Goal: Task Accomplishment & Management: Manage account settings

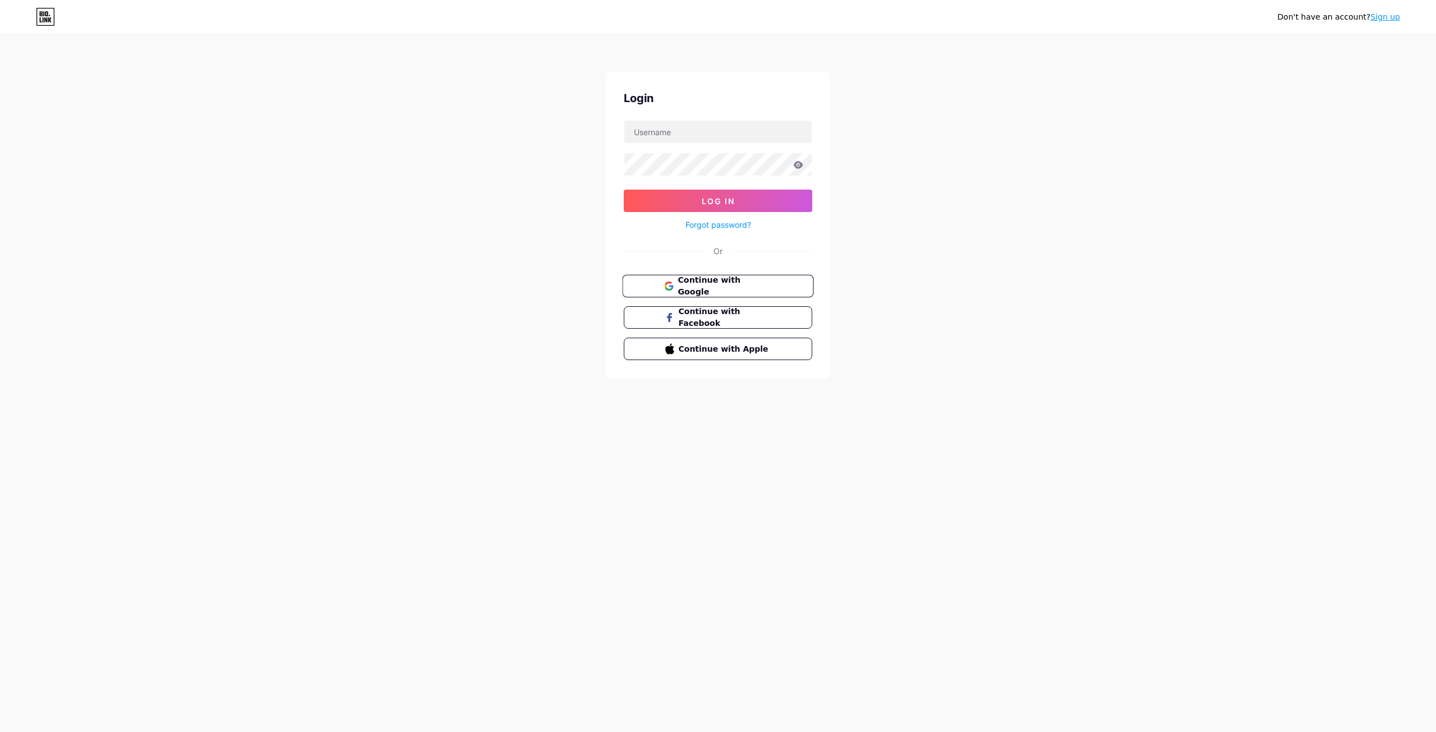
click at [718, 288] on span "Continue with Google" at bounding box center [725, 286] width 94 height 24
click at [666, 272] on div "There is already an account created with your email. Please log in with your cr…" at bounding box center [718, 276] width 188 height 20
click at [1224, 104] on div "Don't have an account? Sign up Login Log In Forgot password? Or There is alread…" at bounding box center [718, 221] width 1436 height 443
click at [832, 252] on div "Don't have an account? Sign up Login Log In Forgot password? Or There is alread…" at bounding box center [718, 221] width 1436 height 443
click at [711, 132] on input "text" at bounding box center [717, 132] width 187 height 22
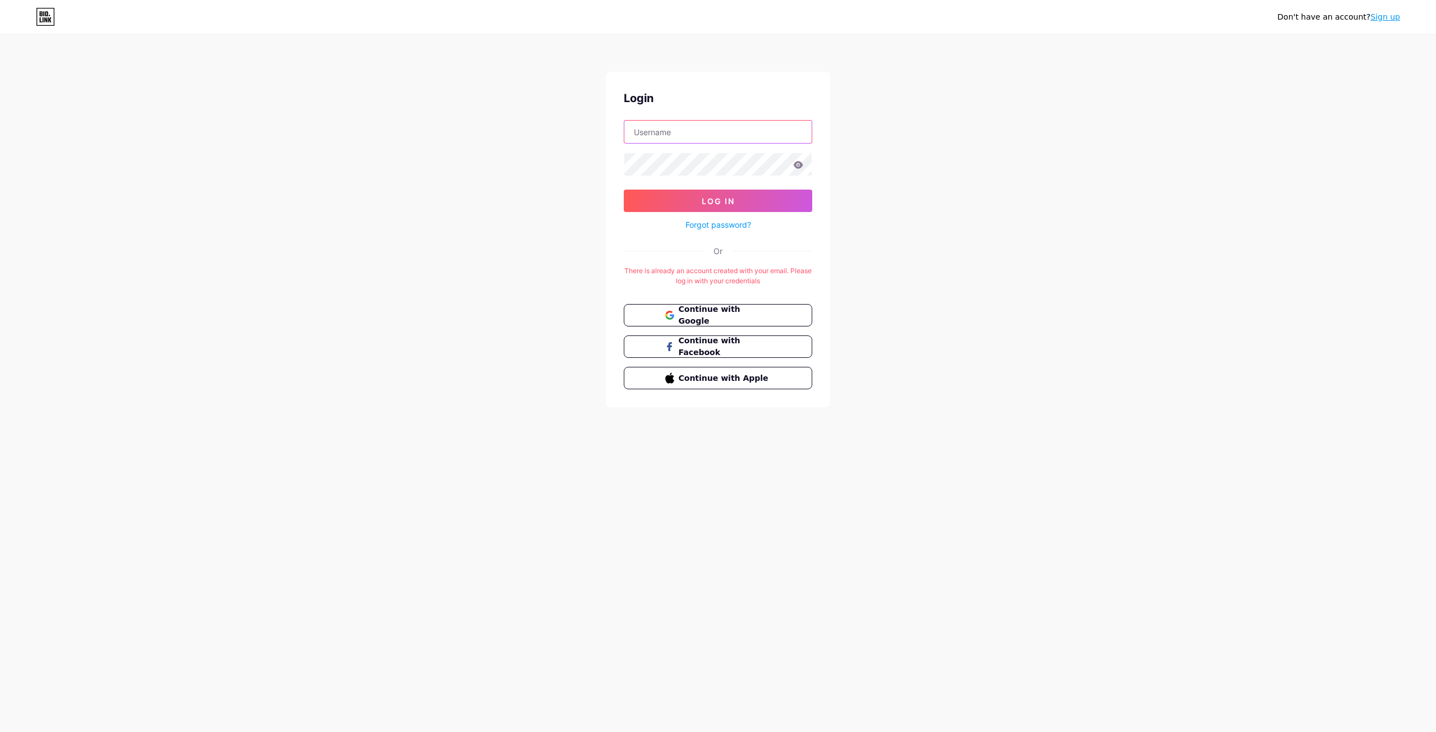
type input "[EMAIL_ADDRESS][DOMAIN_NAME]"
click at [691, 196] on button "Log In" at bounding box center [718, 201] width 188 height 22
click at [796, 165] on icon at bounding box center [799, 164] width 10 height 7
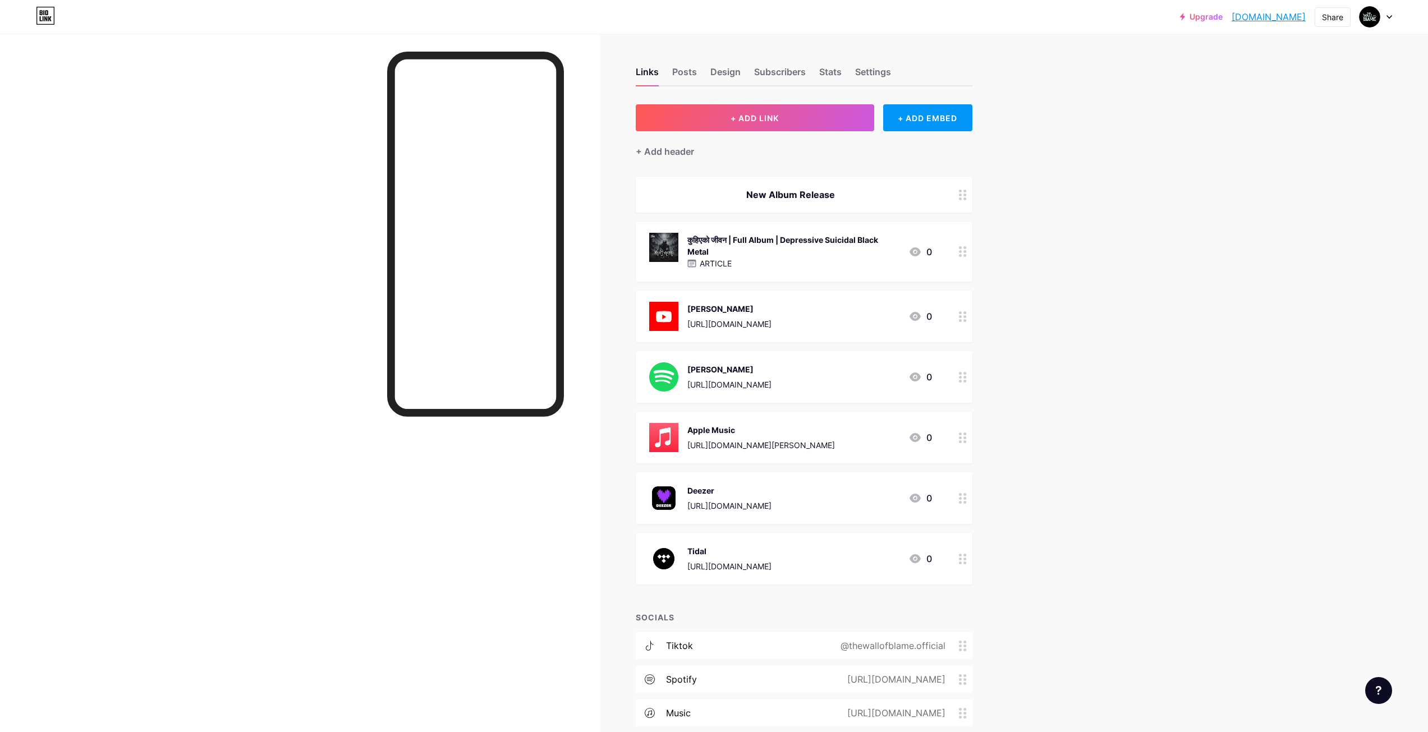
drag, startPoint x: 967, startPoint y: 253, endPoint x: 957, endPoint y: 255, distance: 9.8
click at [957, 255] on div at bounding box center [962, 252] width 19 height 60
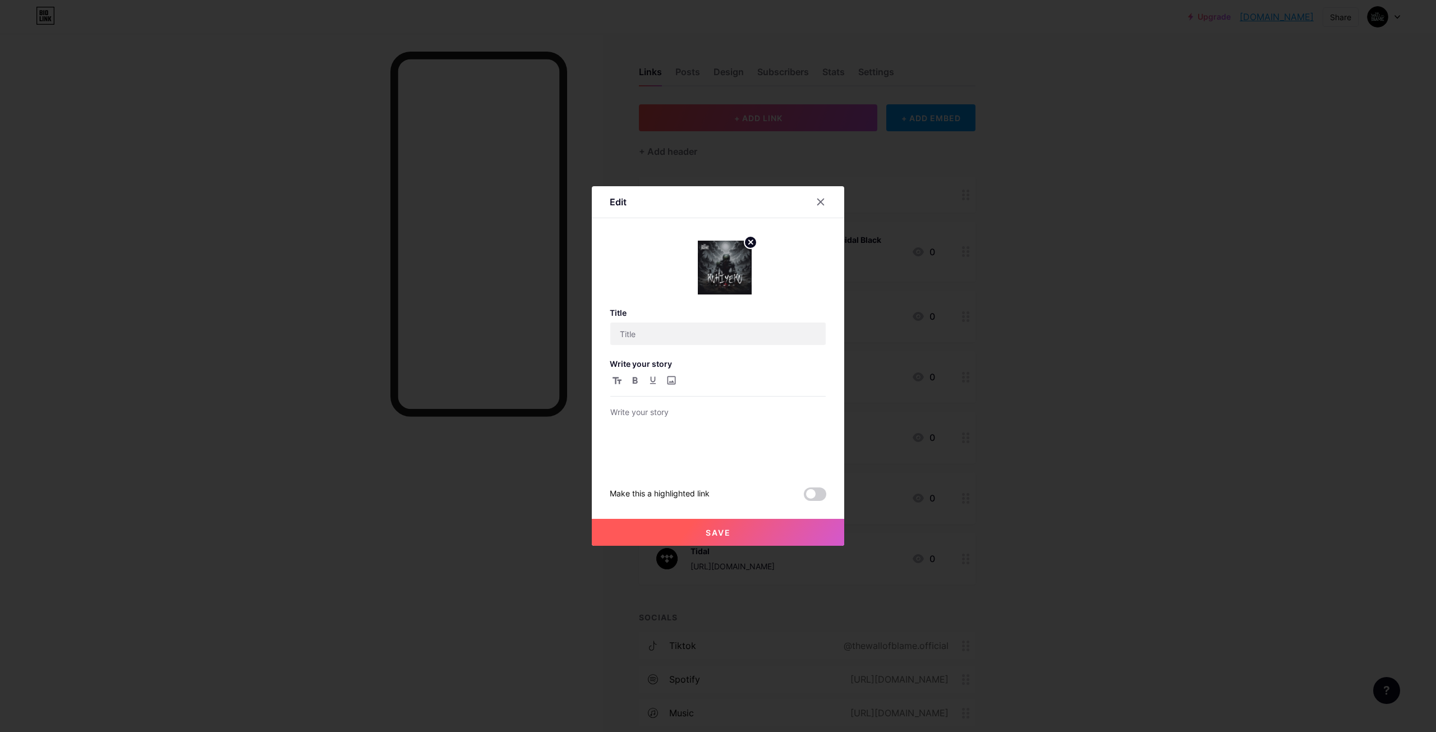
type input "कुहिएको जीवन | Full Album | Depressive Suicidal Black Metal"
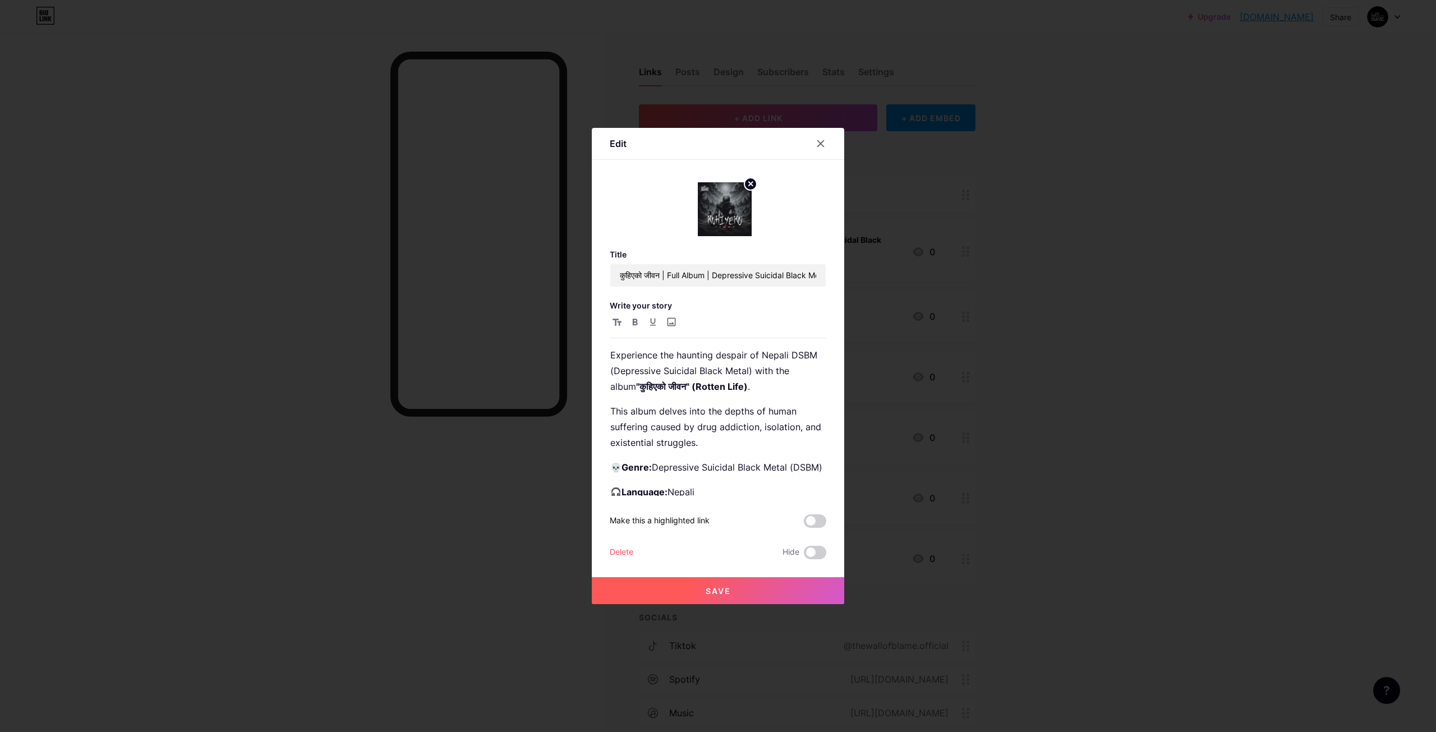
click at [627, 550] on div "Delete" at bounding box center [622, 552] width 24 height 13
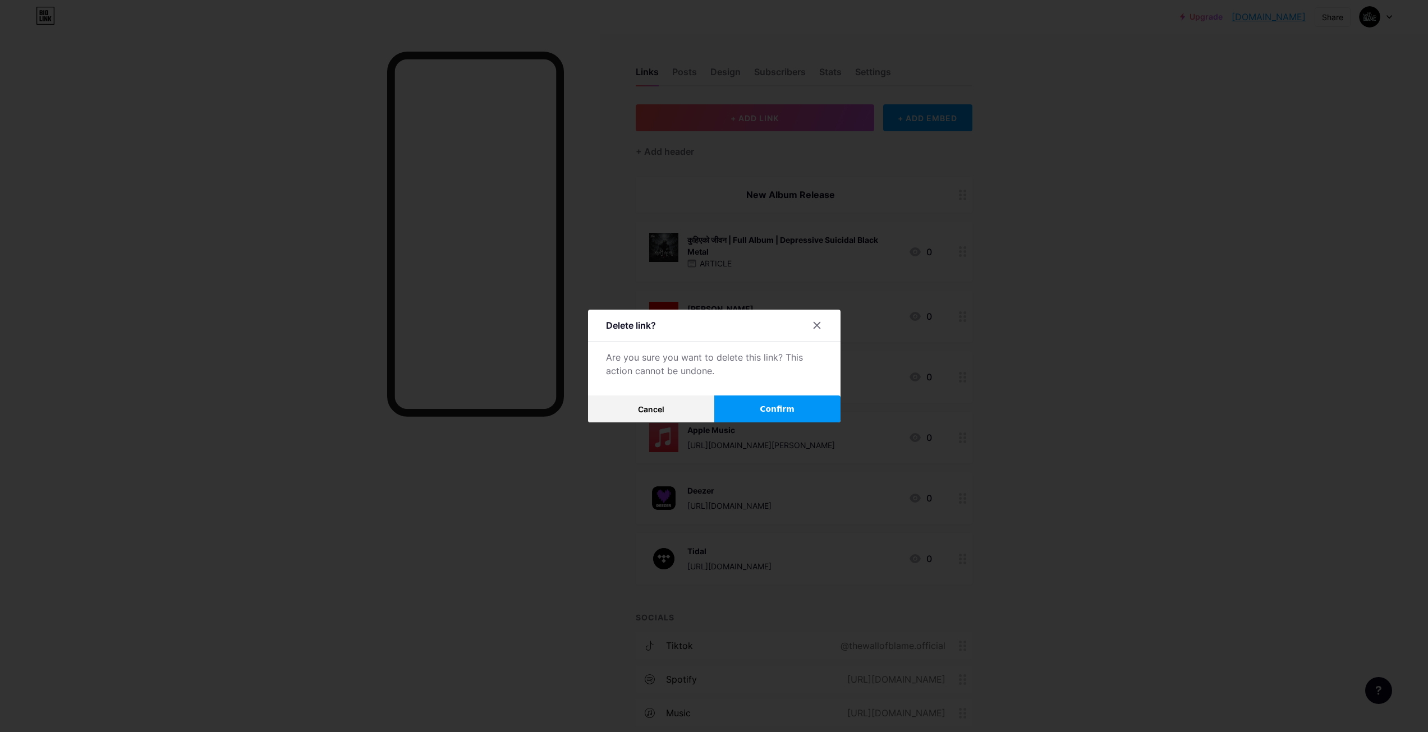
click at [762, 408] on button "Confirm" at bounding box center [777, 408] width 126 height 27
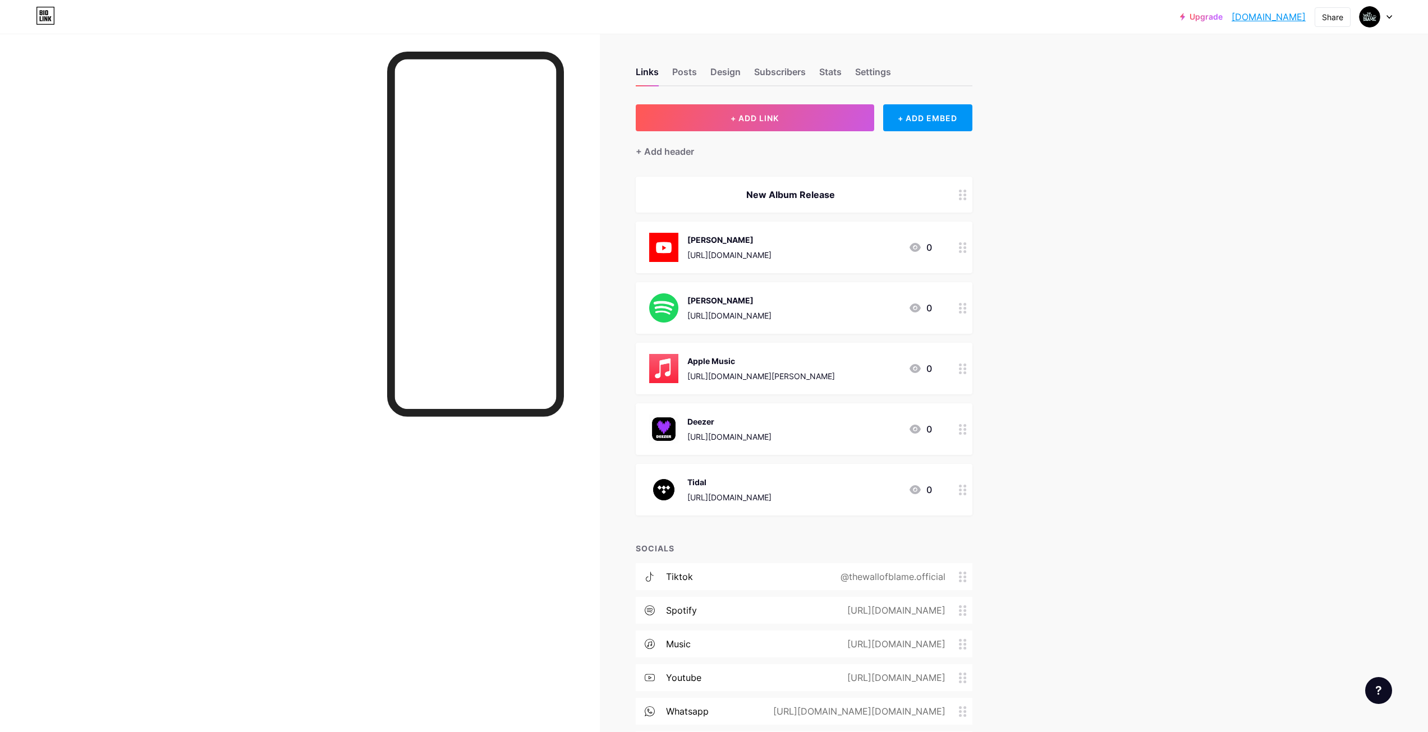
click at [771, 475] on div "Tidal https://listen.tidal.com/album/419547747" at bounding box center [729, 489] width 84 height 29
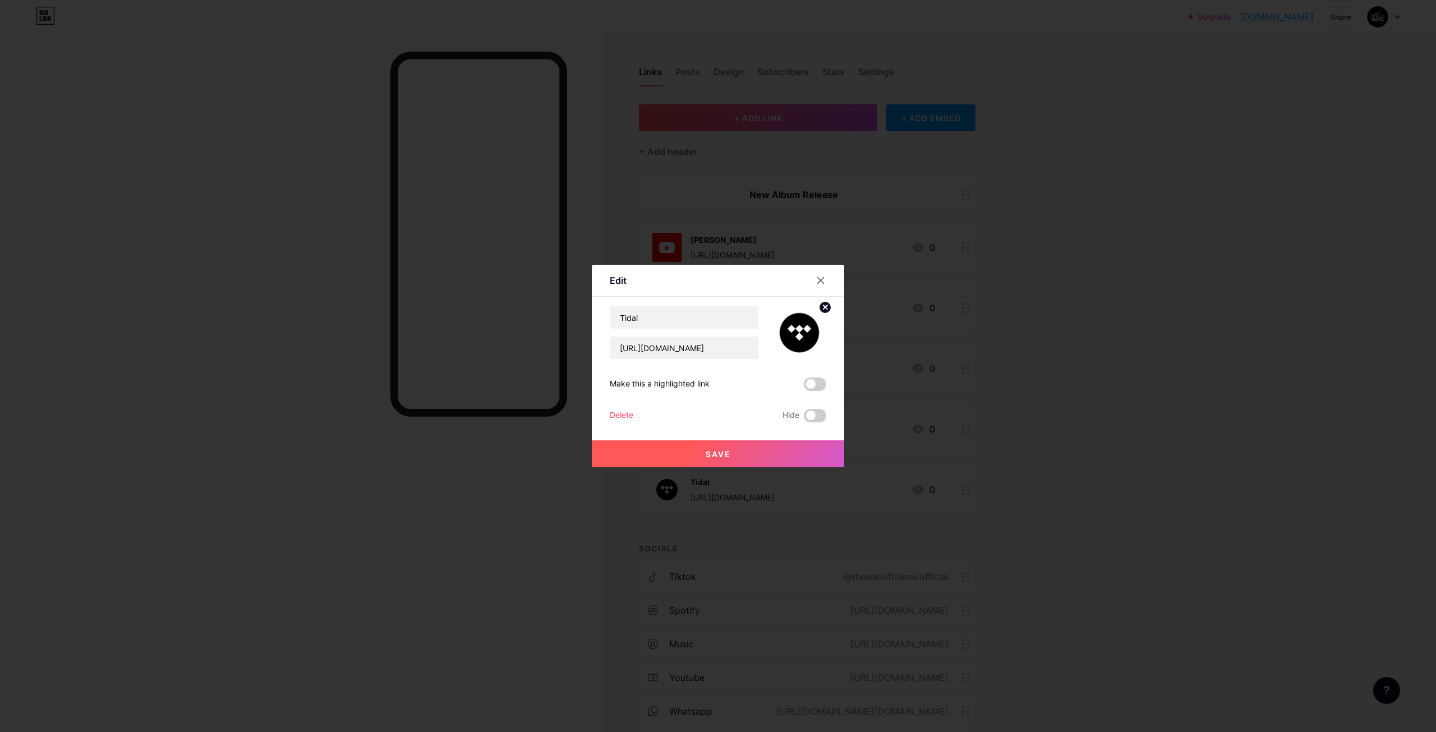
click at [624, 415] on div "Delete" at bounding box center [622, 415] width 24 height 13
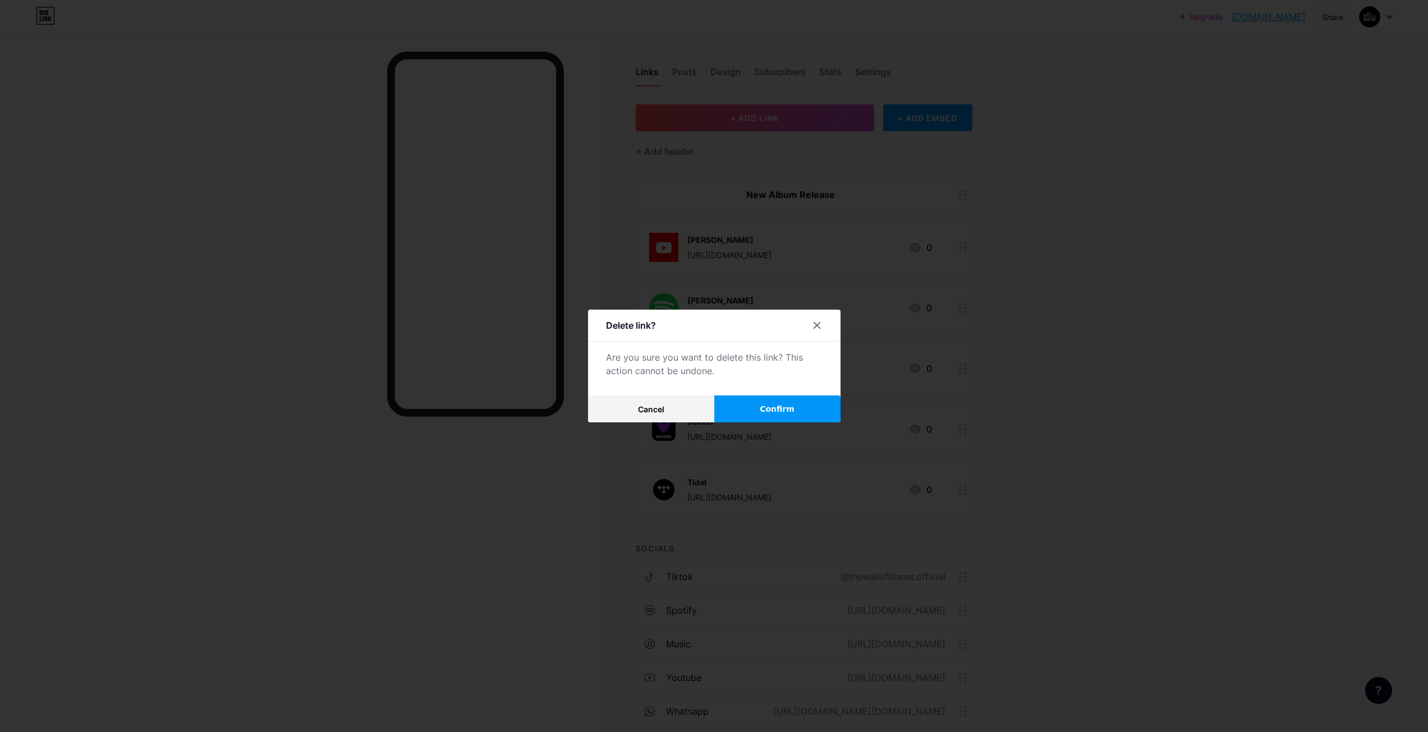
click at [748, 409] on button "Confirm" at bounding box center [777, 408] width 126 height 27
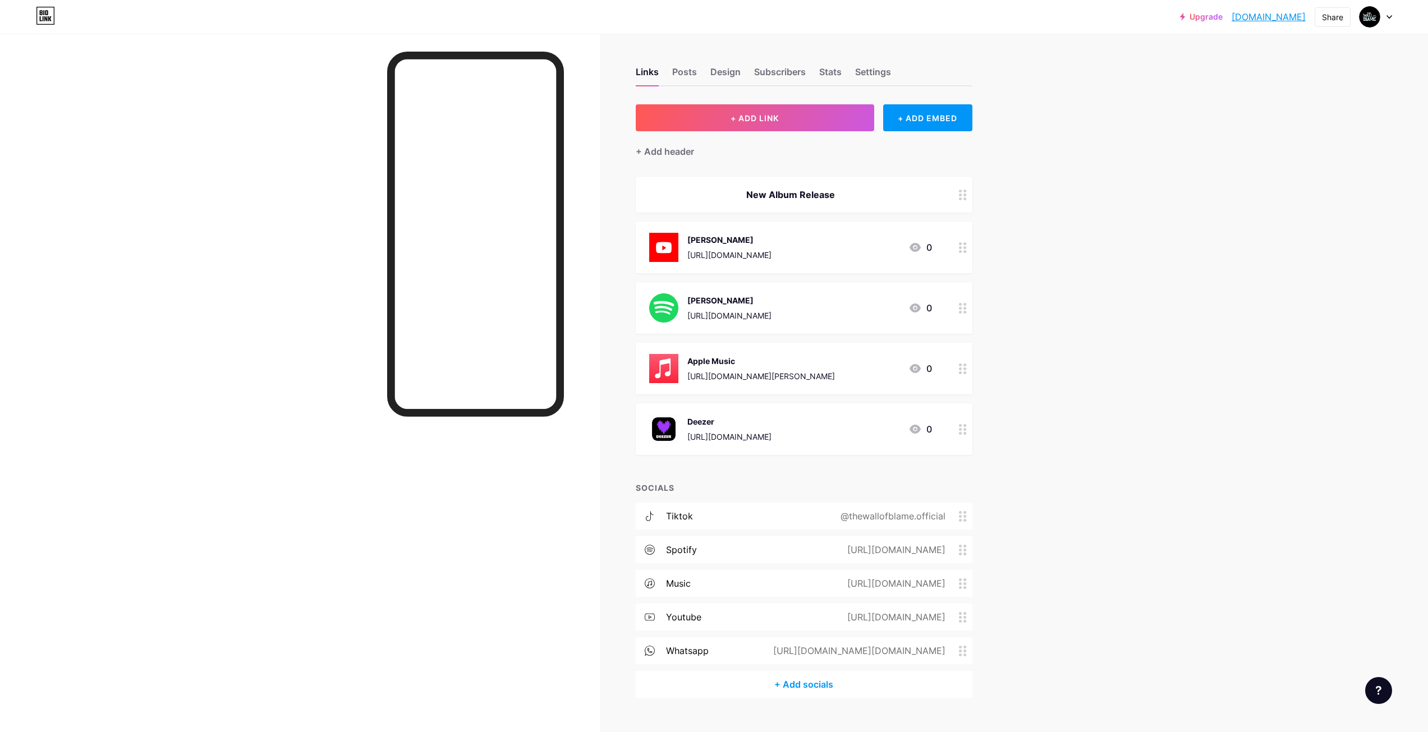
click at [732, 425] on div "Deezer" at bounding box center [729, 422] width 84 height 12
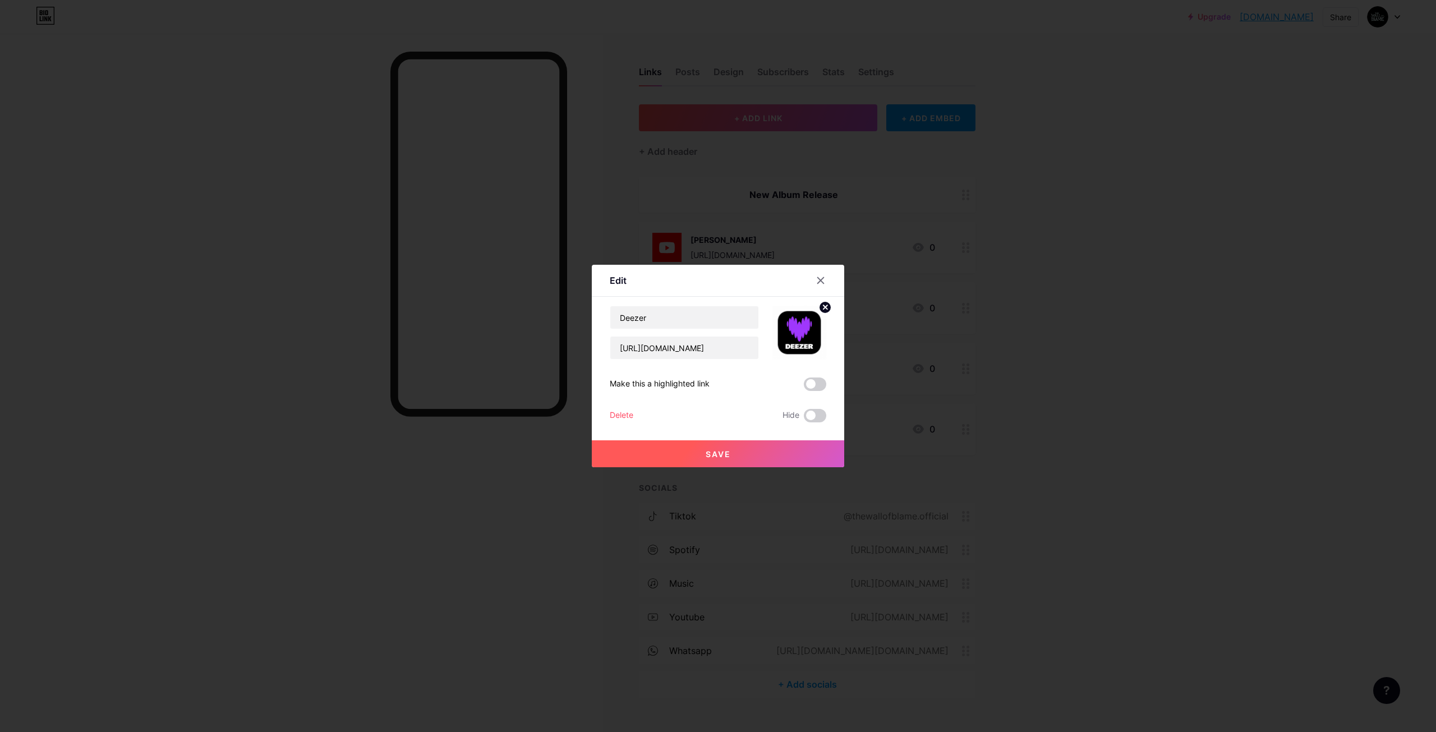
click at [626, 415] on div "Delete" at bounding box center [622, 415] width 24 height 13
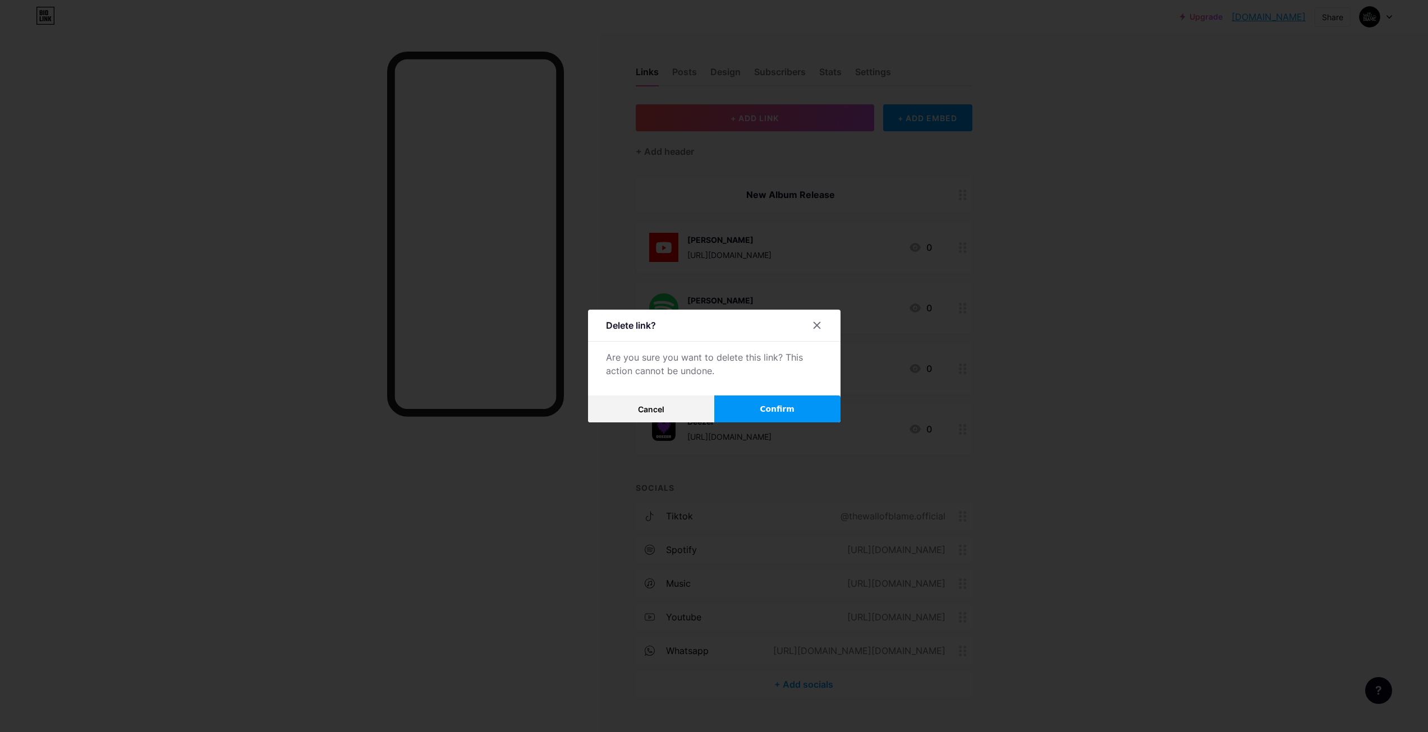
click at [745, 403] on button "Confirm" at bounding box center [777, 408] width 126 height 27
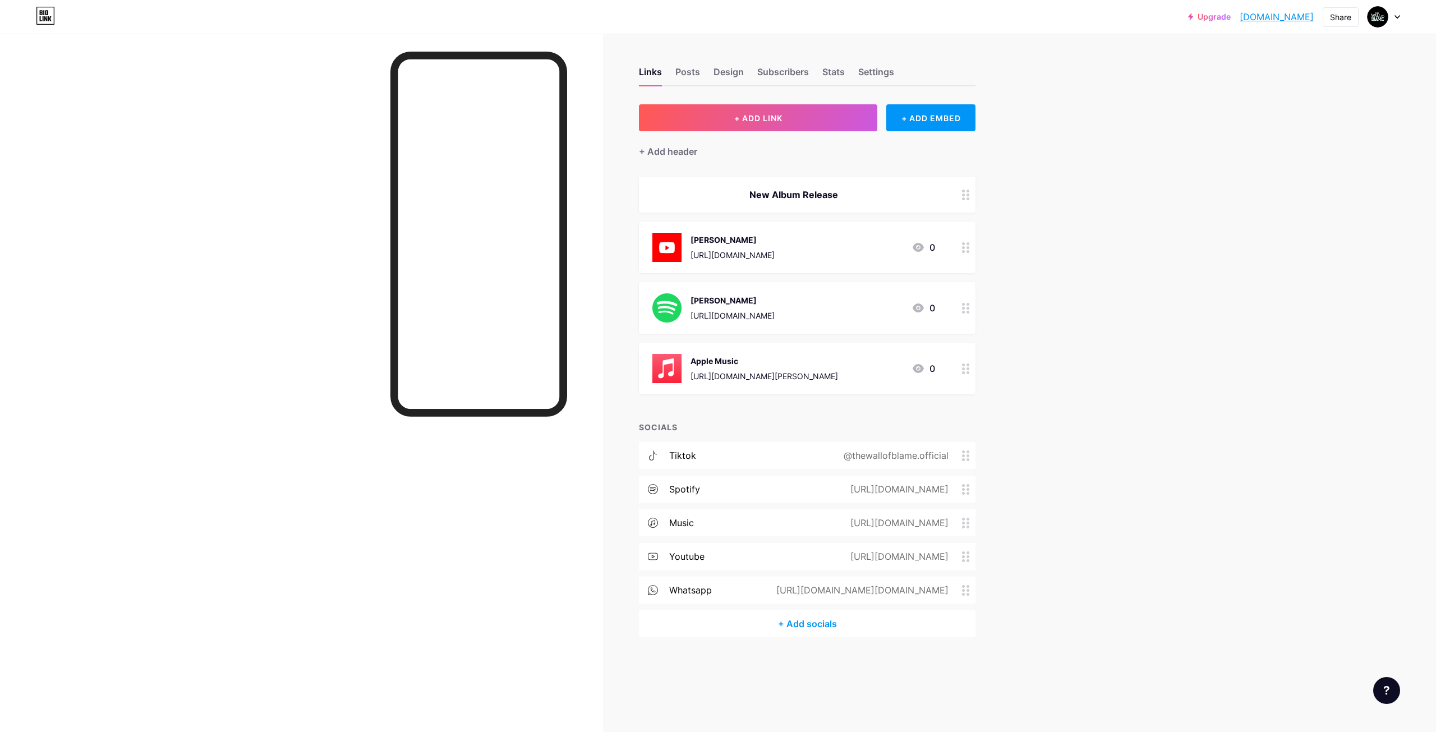
click at [755, 361] on div "Apple Music" at bounding box center [765, 361] width 148 height 12
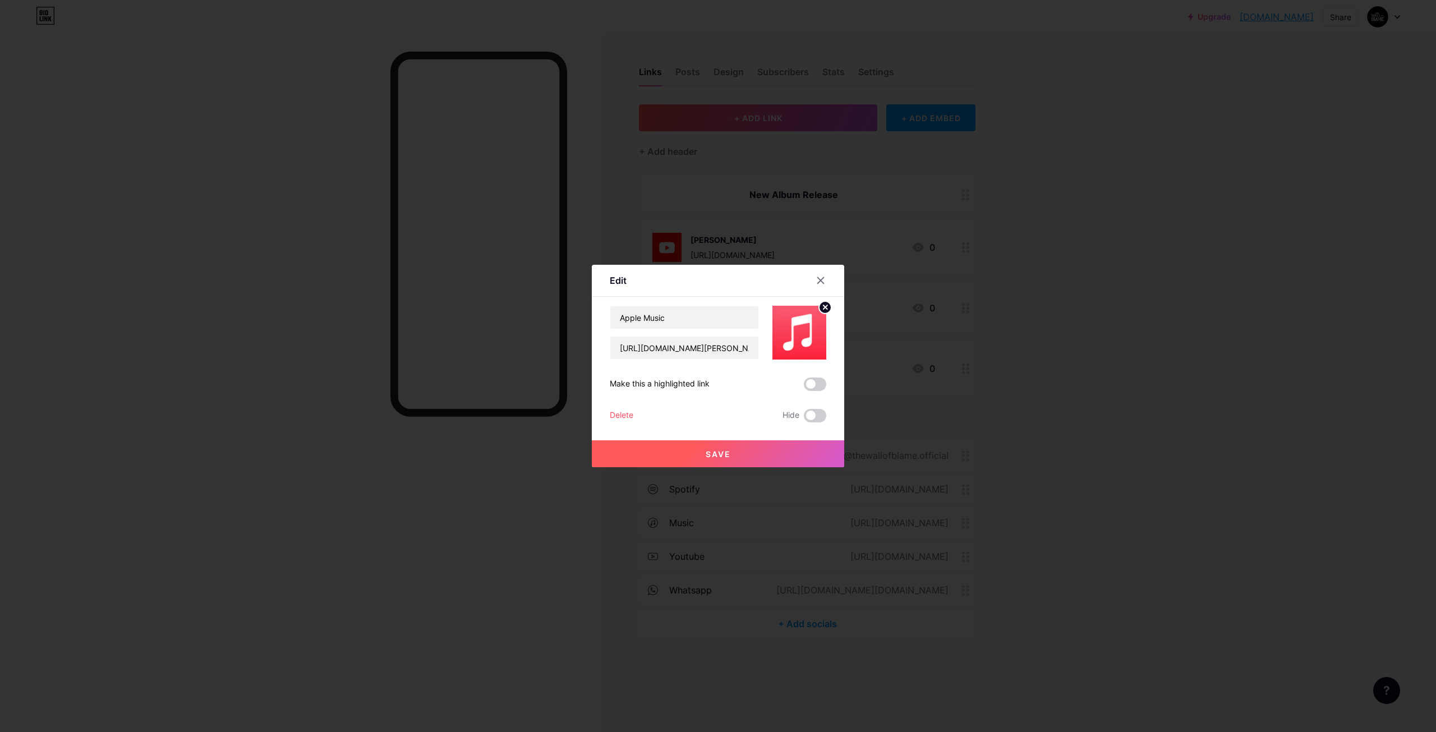
drag, startPoint x: 623, startPoint y: 407, endPoint x: 621, endPoint y: 413, distance: 6.4
click at [623, 407] on div "Apple Music https://music.apple.com/us/album/kuhiyeko-jiwan/1797849121 Make thi…" at bounding box center [718, 364] width 217 height 117
click at [621, 413] on div "Delete" at bounding box center [622, 415] width 24 height 13
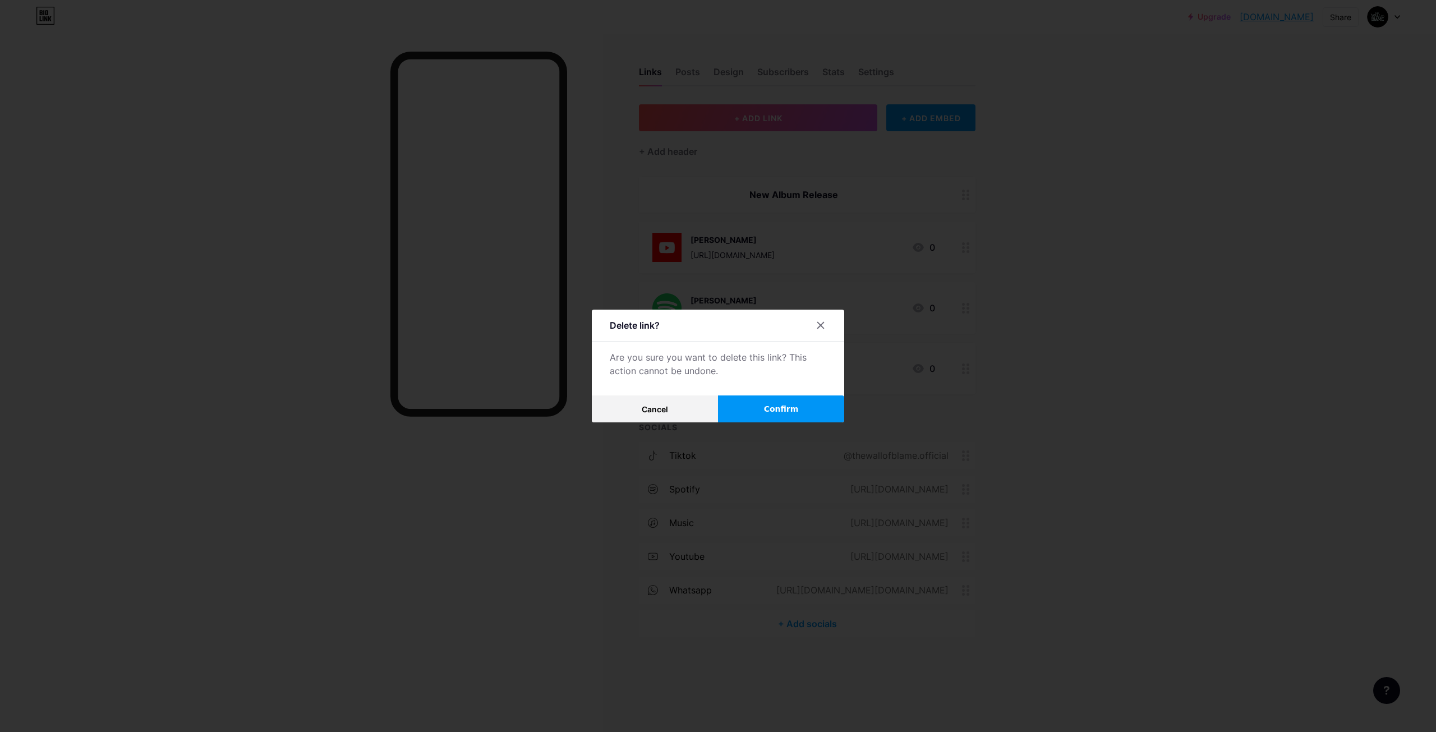
click at [783, 420] on button "Confirm" at bounding box center [781, 408] width 126 height 27
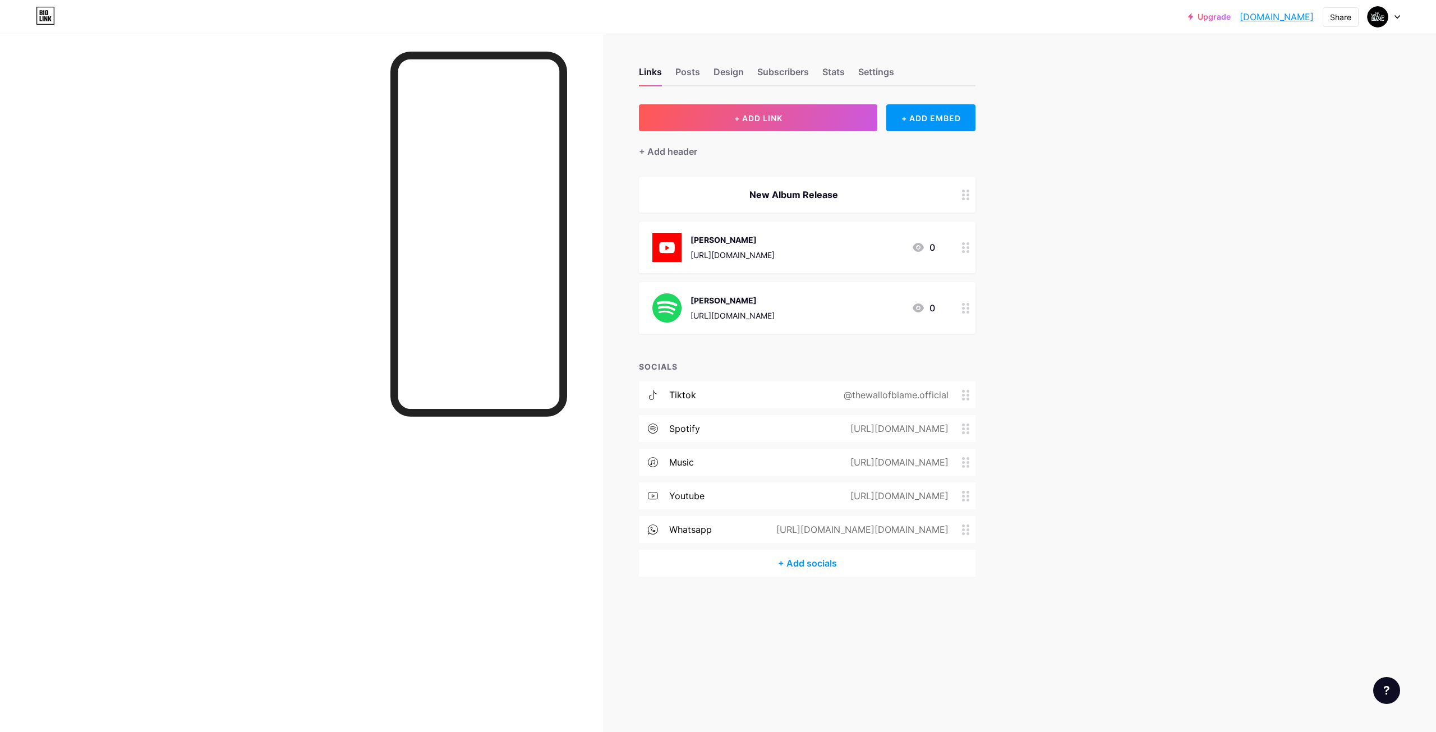
click at [775, 293] on div "Kuhiyeko Jiwan https://open.spotify.com/album/0UQhCJT31KLFpGCtwjW4Xc?si=RP2Ug8-…" at bounding box center [733, 307] width 84 height 29
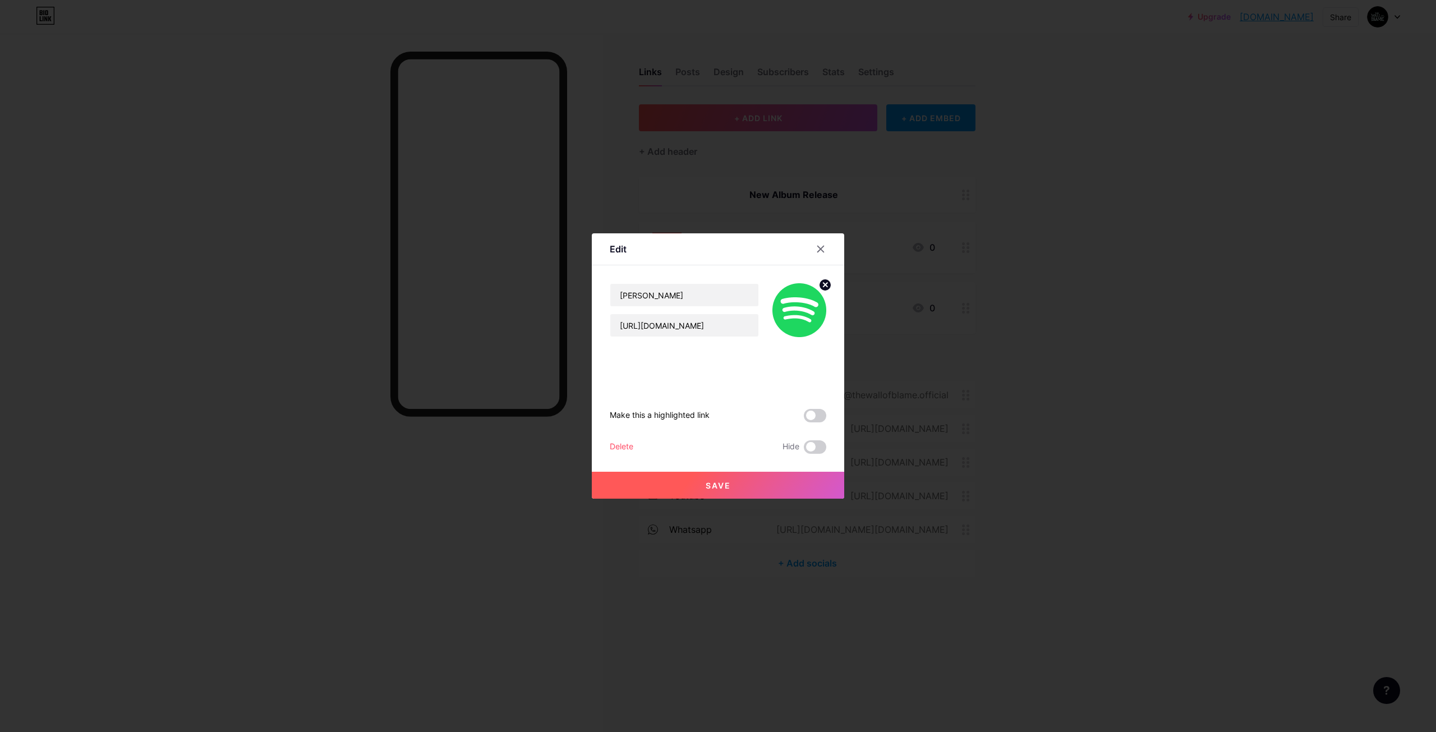
click at [613, 436] on div "Make this a highlighted link Delete Hide Save" at bounding box center [718, 395] width 217 height 117
click at [616, 454] on div "Save" at bounding box center [718, 476] width 252 height 45
click at [624, 445] on div "Delete" at bounding box center [622, 446] width 24 height 13
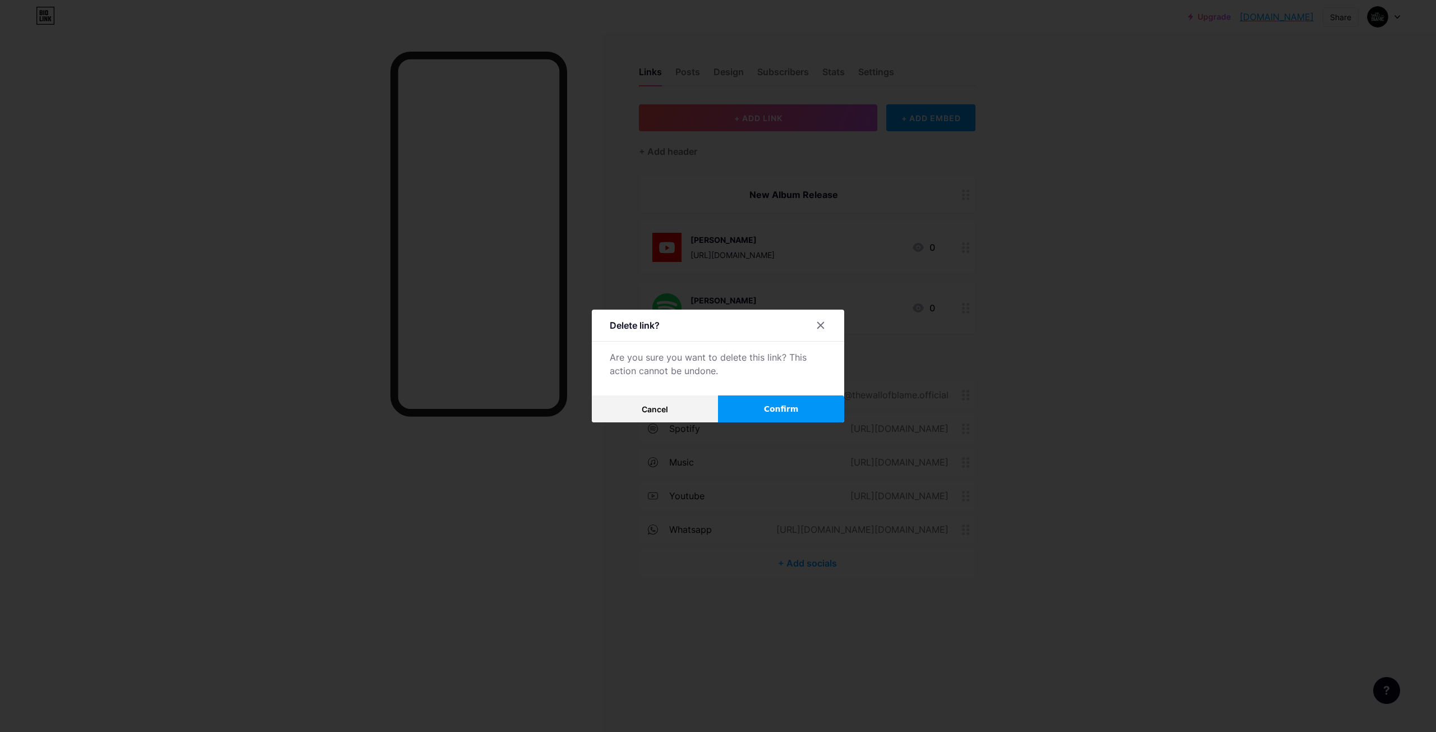
click at [743, 395] on div "Delete link? Are you sure you want to delete this link? This action cannot be u…" at bounding box center [718, 366] width 252 height 113
click at [747, 403] on button "Confirm" at bounding box center [781, 408] width 126 height 27
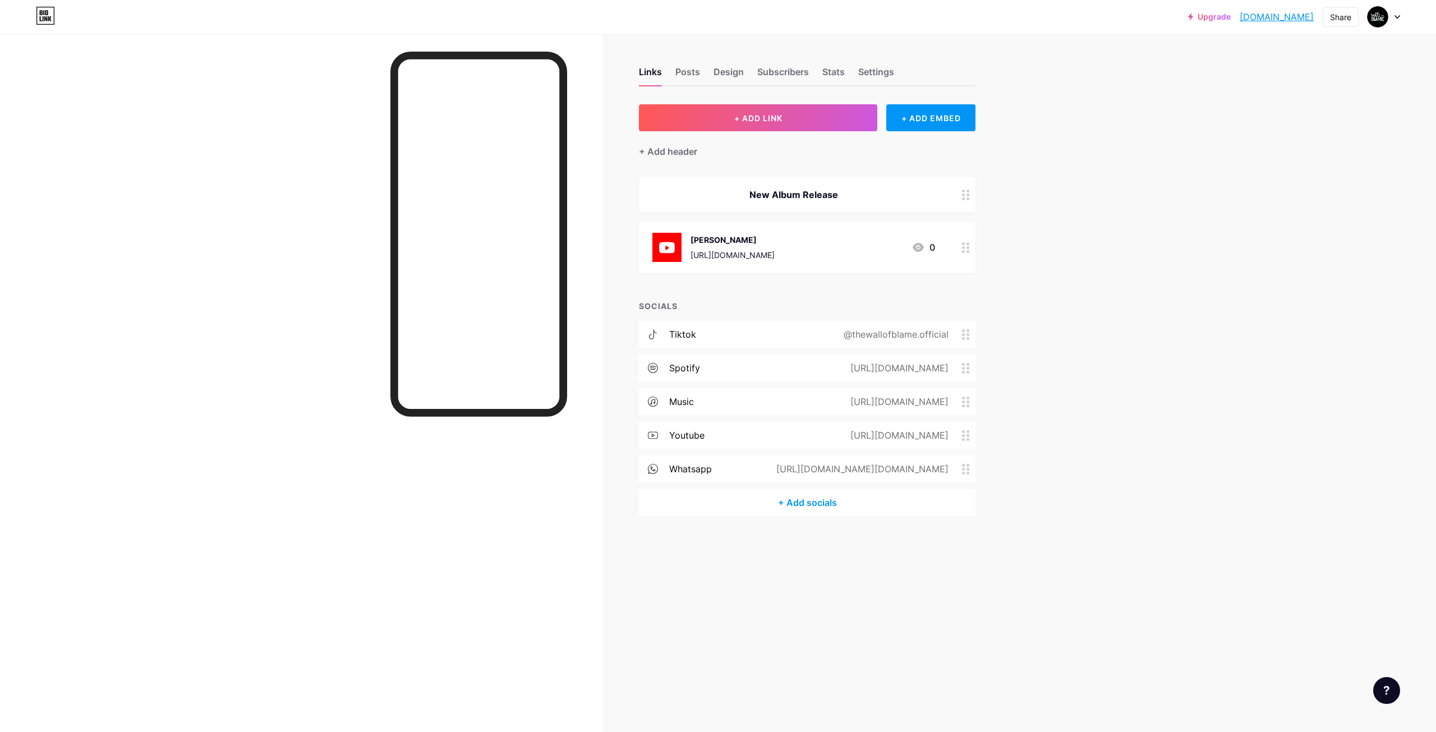
click at [775, 234] on div "Kuhiyeko Jiwan" at bounding box center [733, 240] width 84 height 12
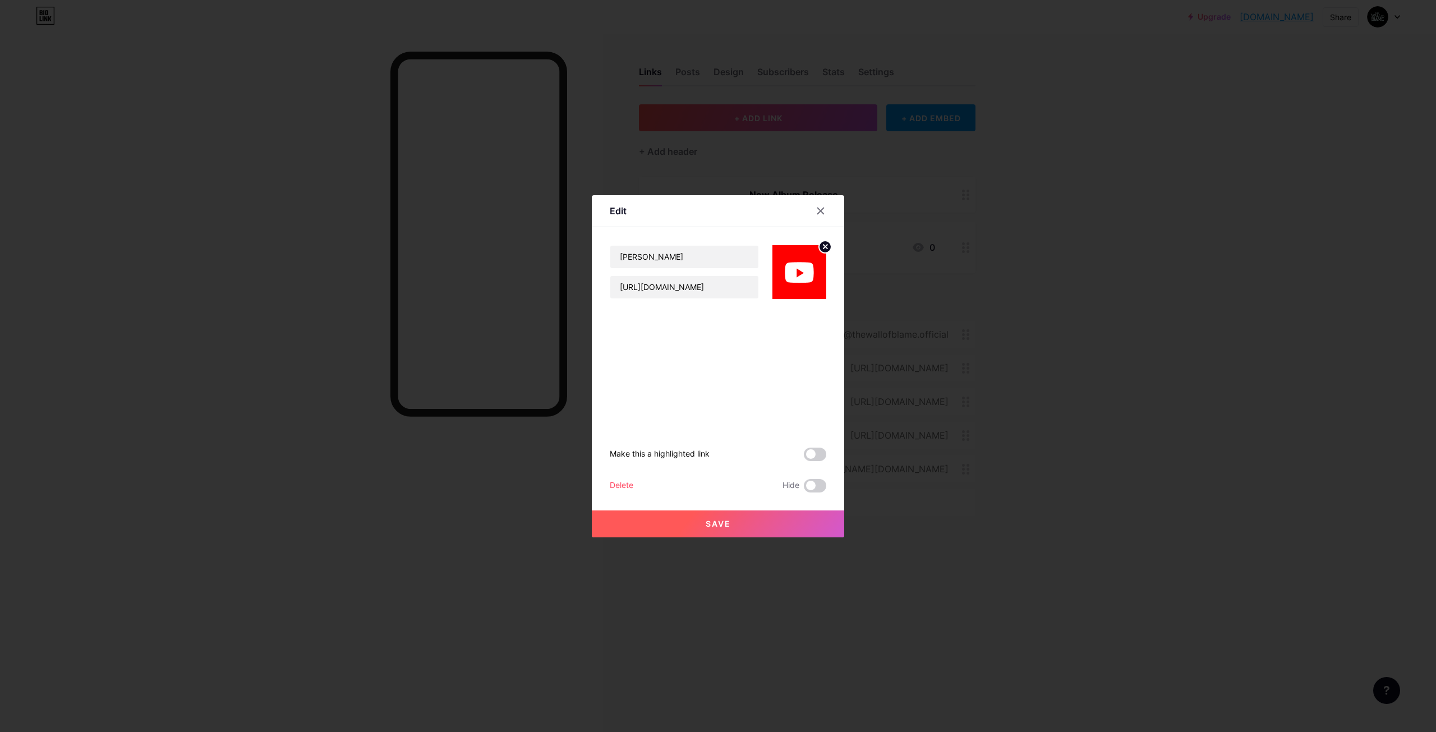
click at [620, 488] on div "Delete" at bounding box center [622, 485] width 24 height 13
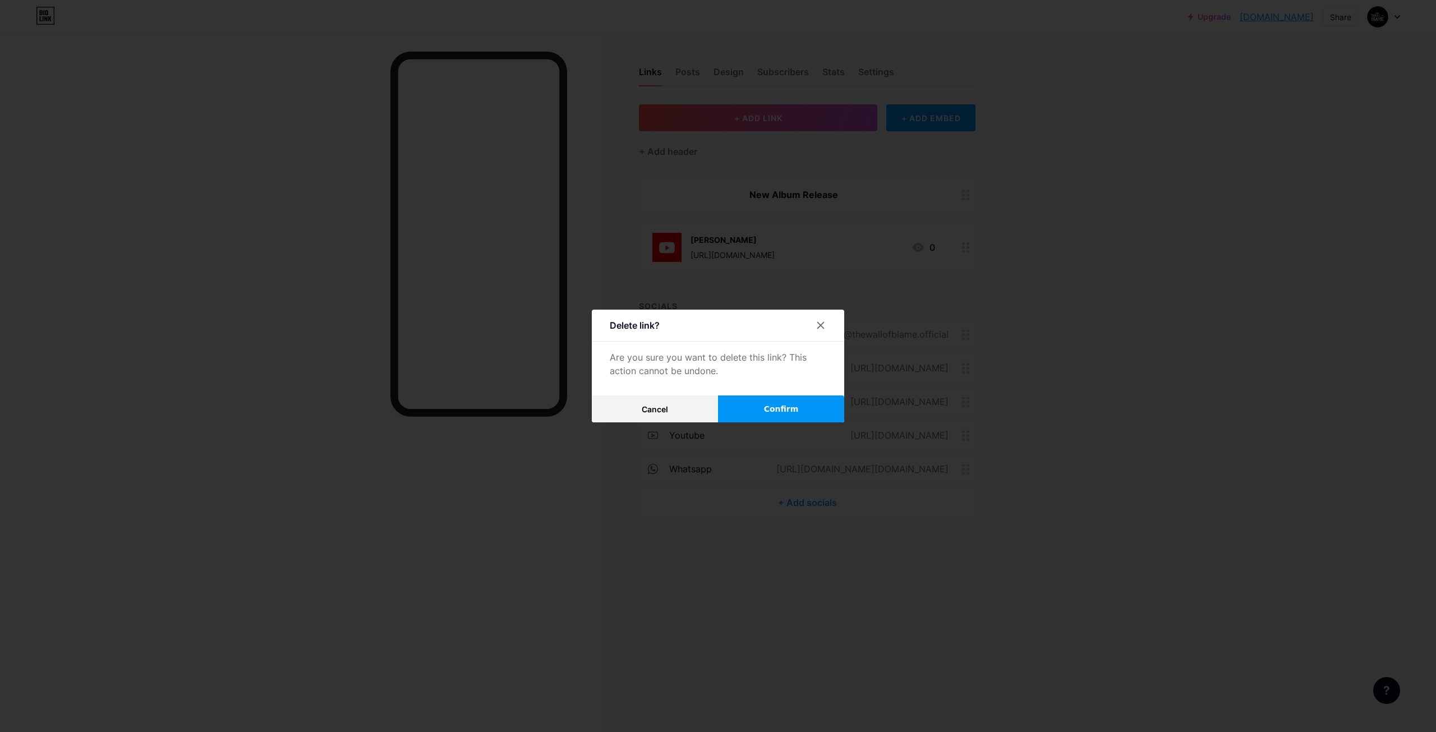
click at [775, 408] on span "Confirm" at bounding box center [781, 409] width 35 height 12
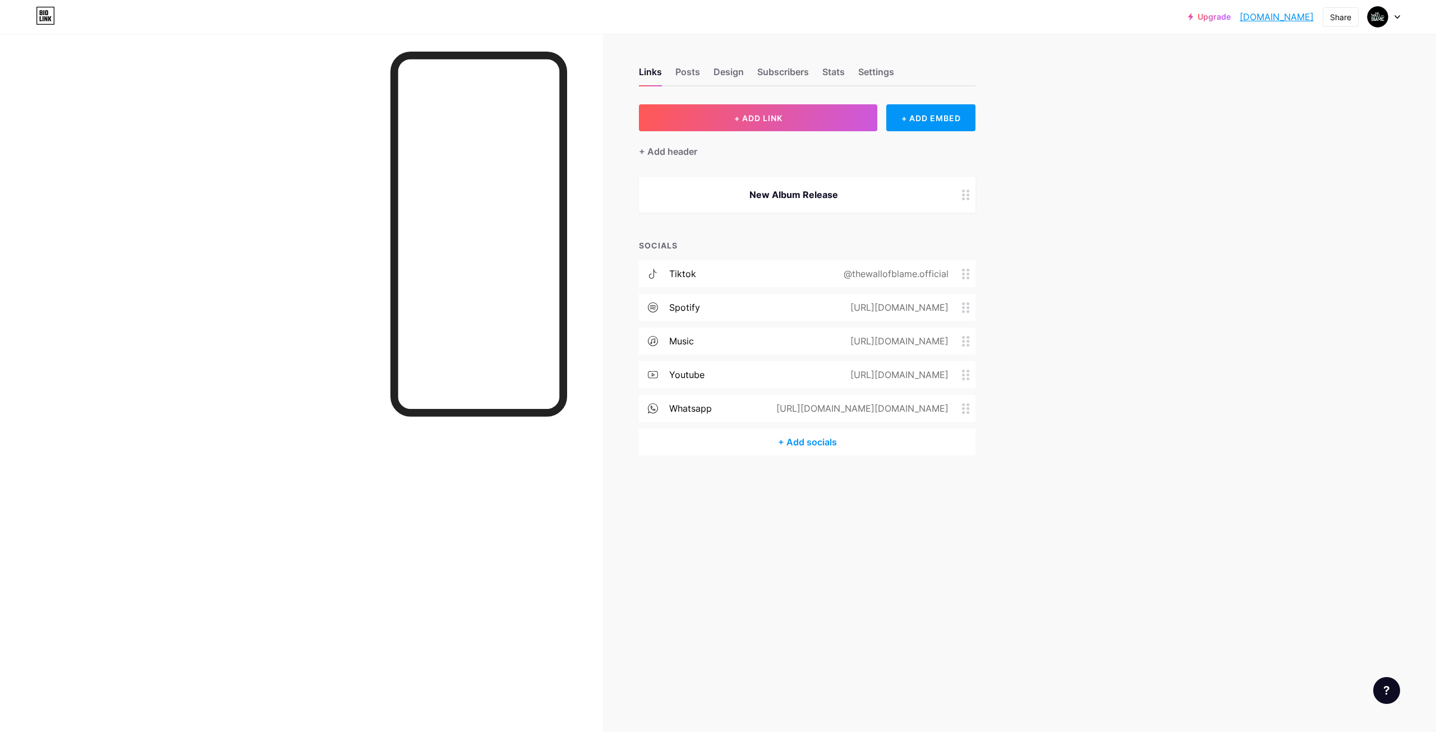
click at [832, 302] on div "https://open.spotify.com/artist/1SXdrHaQkQSfmrm2RZAGiQ?si=DnMGXx-GRFiJ0RIH2YRptw" at bounding box center [897, 307] width 130 height 13
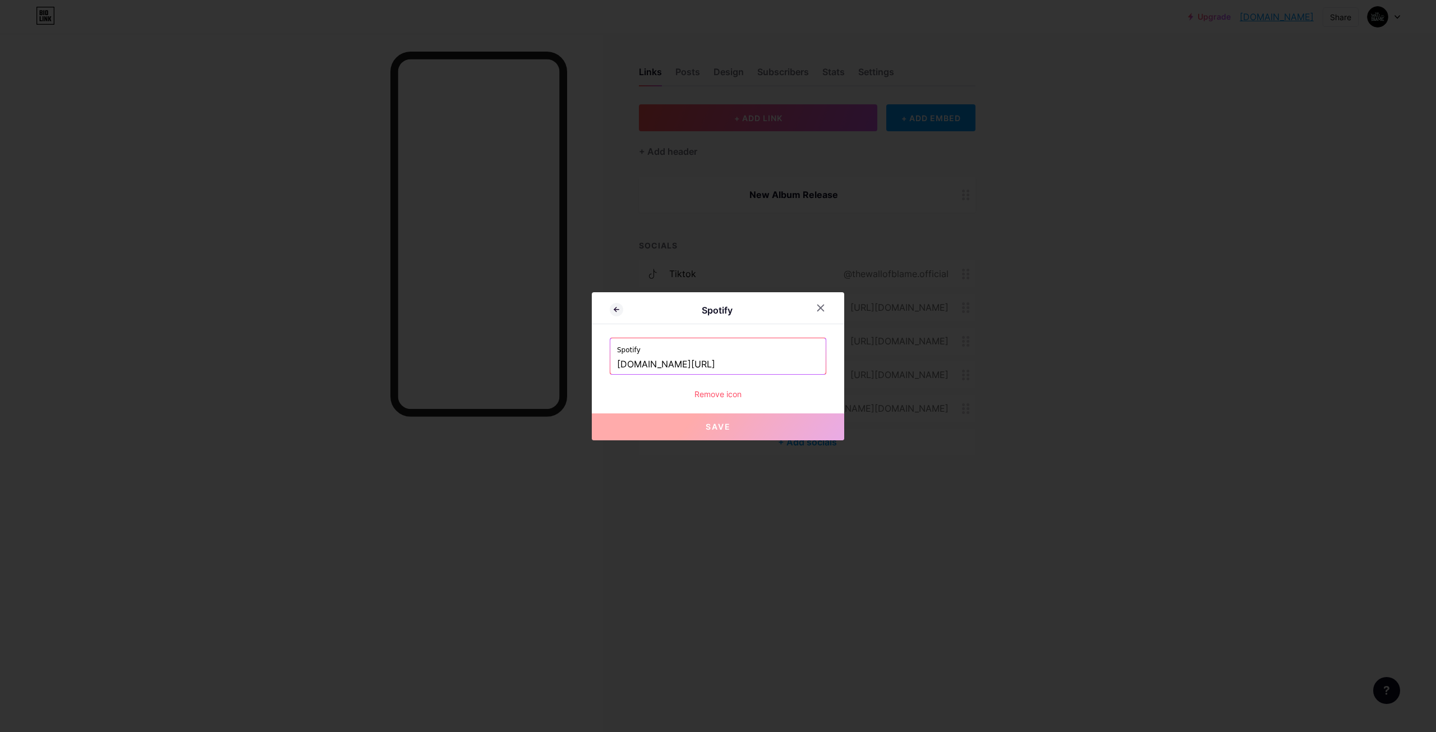
click at [716, 365] on input "open.spotify.com/artist/1SXdrHaQkQSfmrm2RZAGiQ?si=DnMGXx-GRFiJ0RIH2YRptw" at bounding box center [718, 364] width 202 height 19
click at [832, 506] on div at bounding box center [718, 366] width 1436 height 732
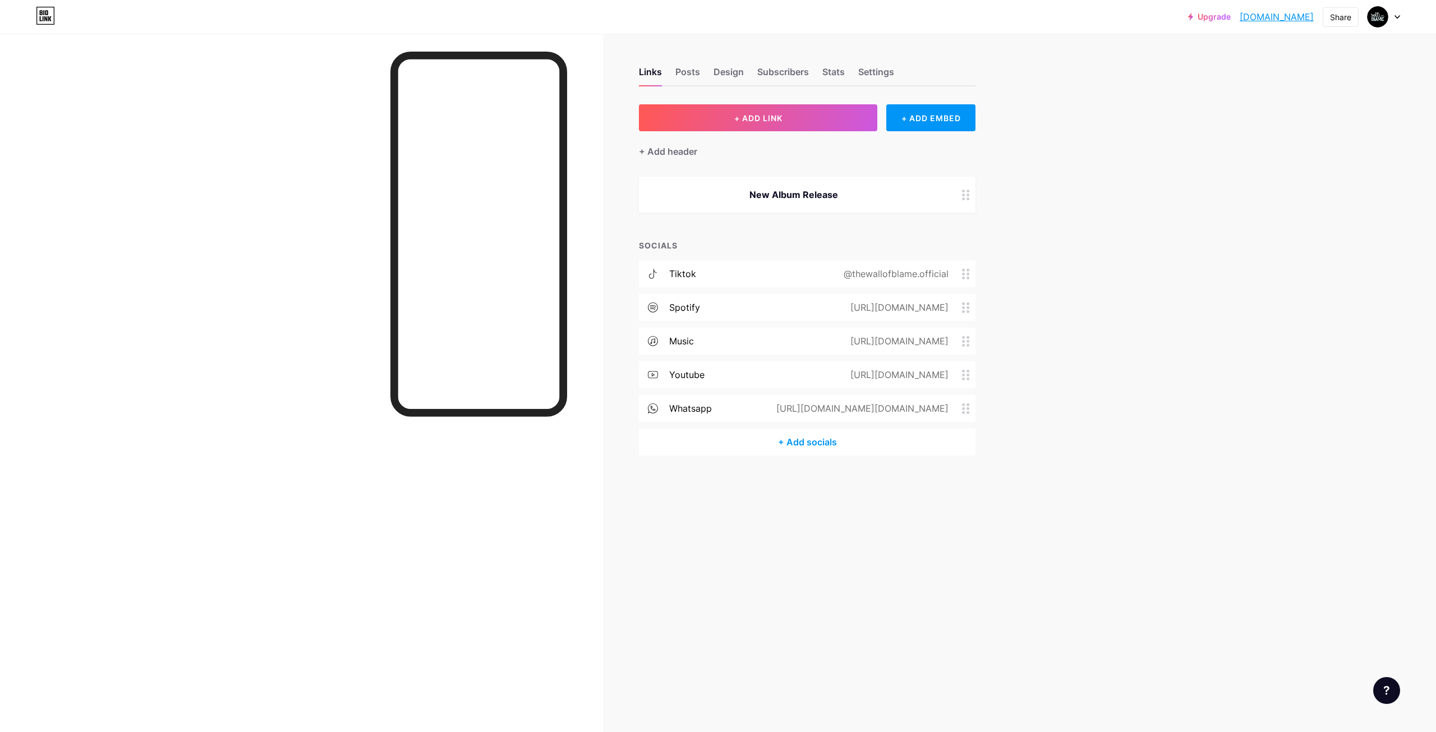
click at [847, 404] on div "https://wa.me/https://whatsapp.com/channel/0029Vaz1ynK6WaKfag5qby0z" at bounding box center [860, 408] width 204 height 13
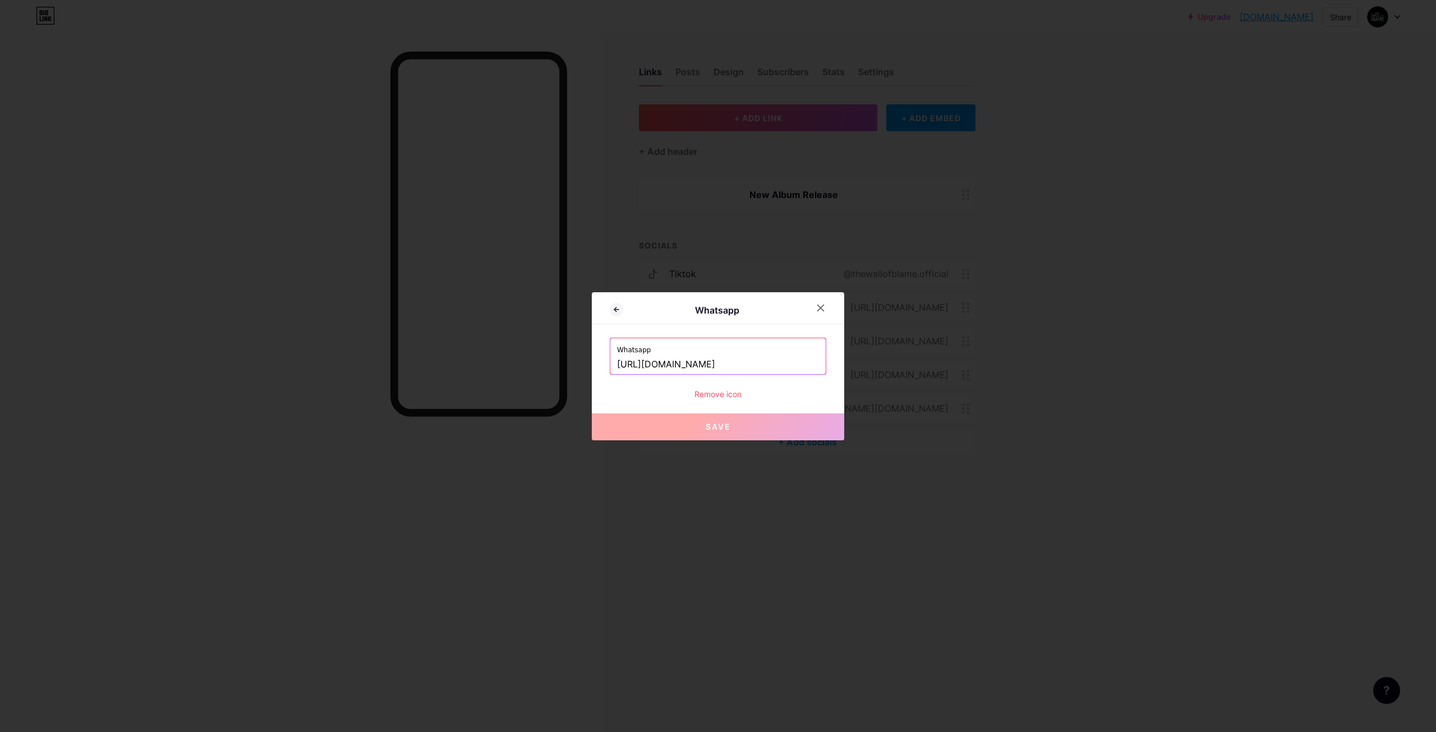
click at [724, 365] on input "https://whatsapp.com/channel/0029Vaz1ynK6WaKfag5qby0z" at bounding box center [718, 364] width 202 height 19
click at [779, 254] on div at bounding box center [718, 366] width 1436 height 732
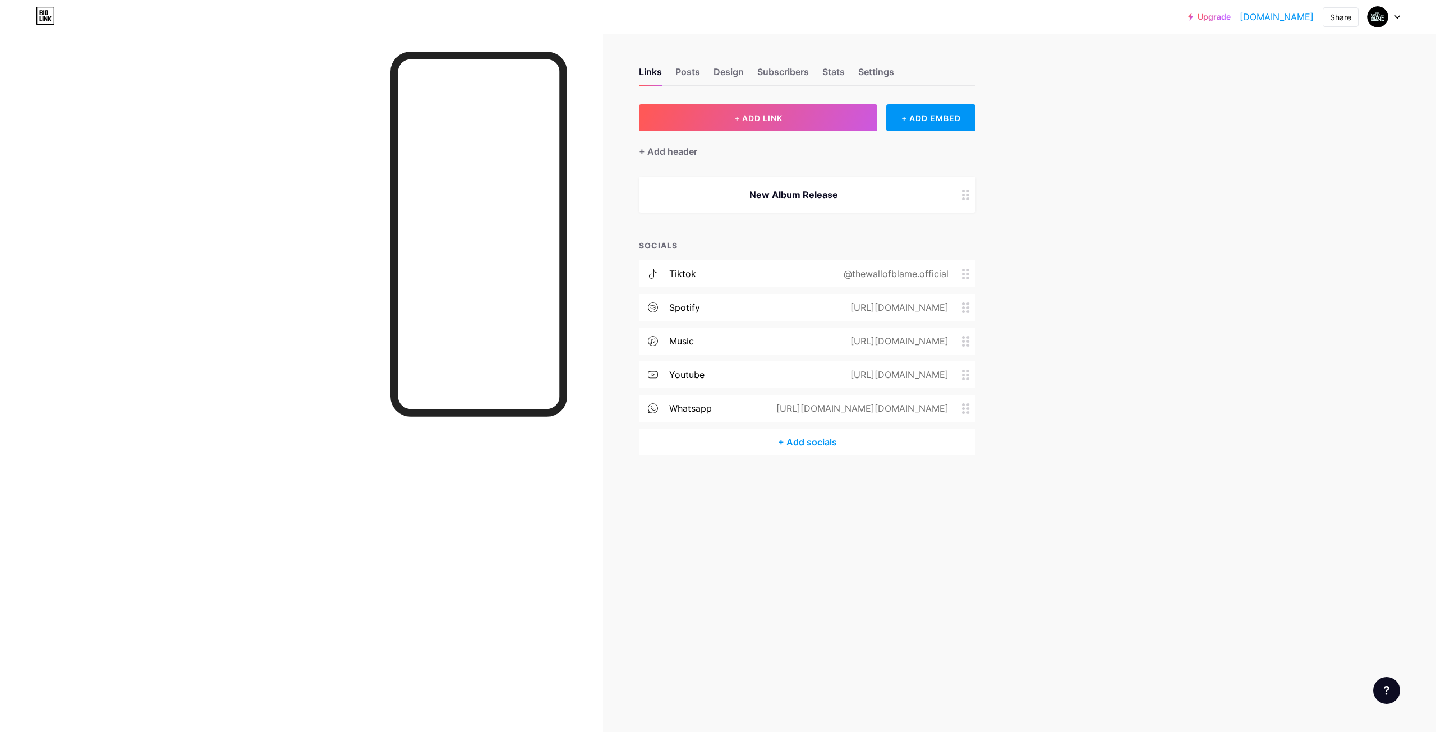
click at [769, 191] on div "New Album Release" at bounding box center [793, 194] width 283 height 13
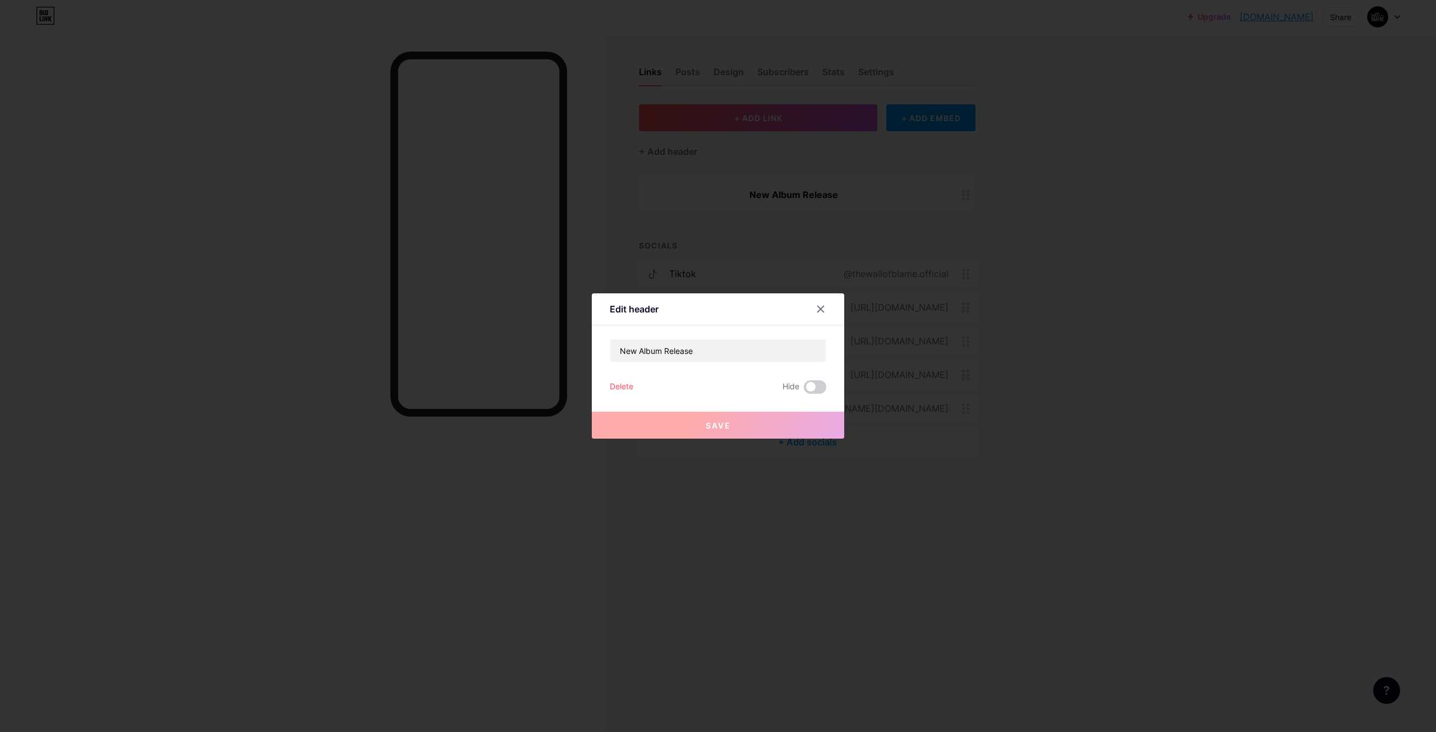
click at [616, 383] on div "Delete" at bounding box center [622, 386] width 24 height 13
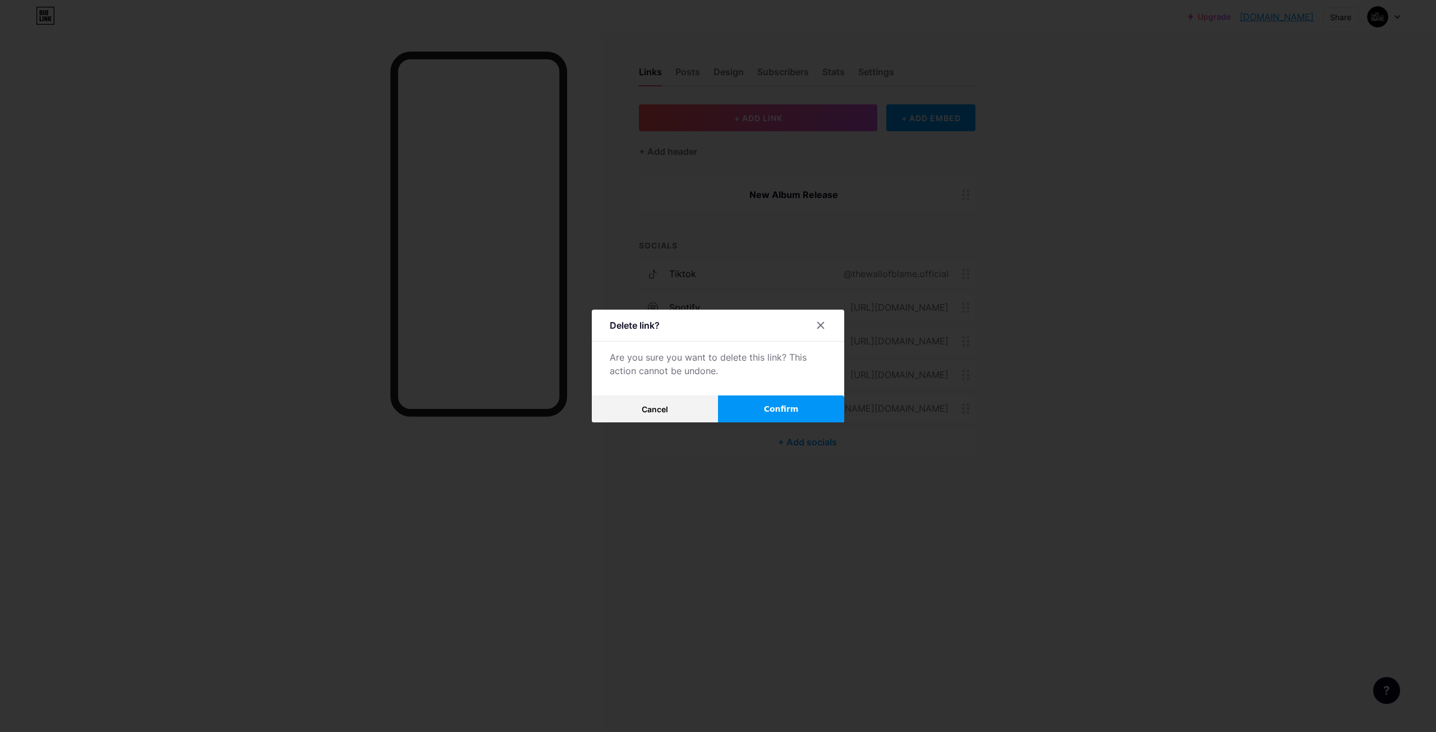
click at [762, 409] on button "Confirm" at bounding box center [781, 408] width 126 height 27
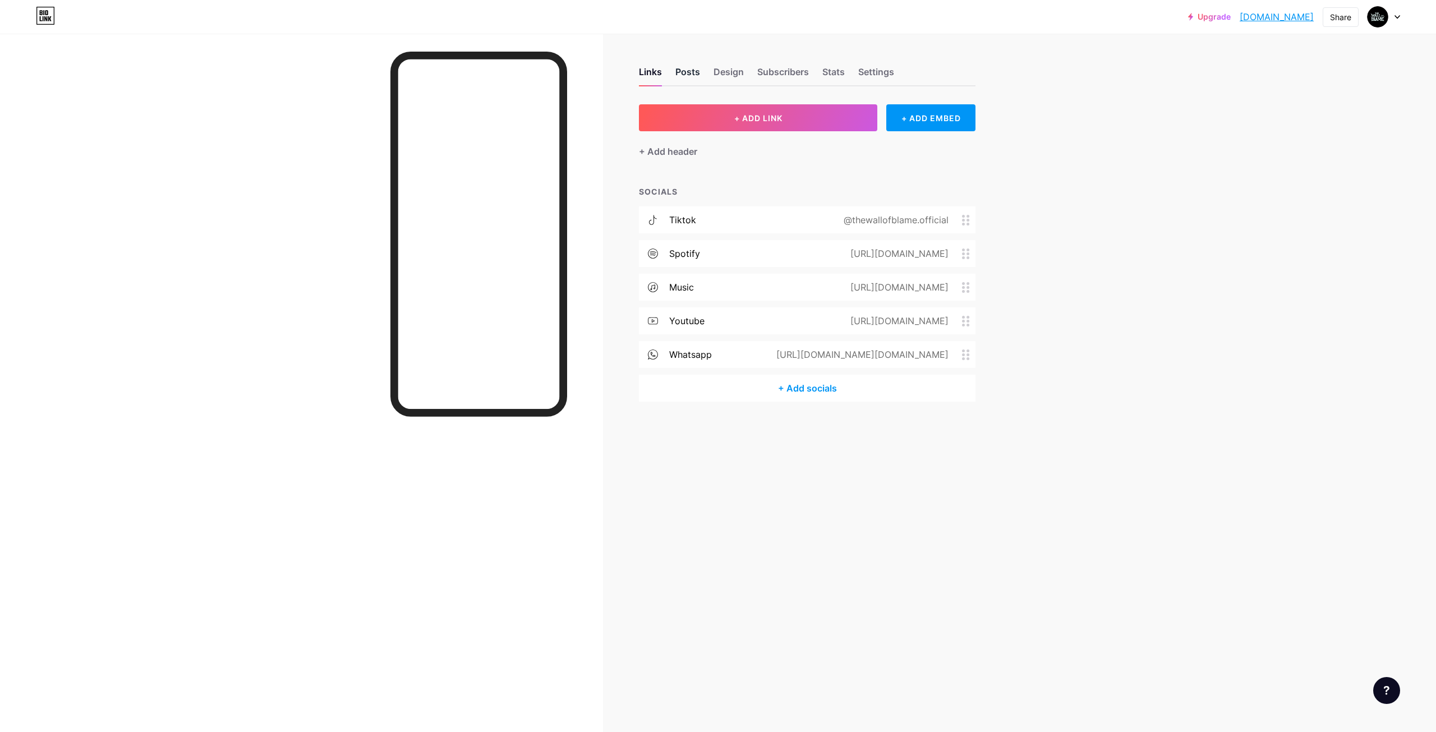
click at [675, 71] on div "Posts" at bounding box center [687, 75] width 25 height 20
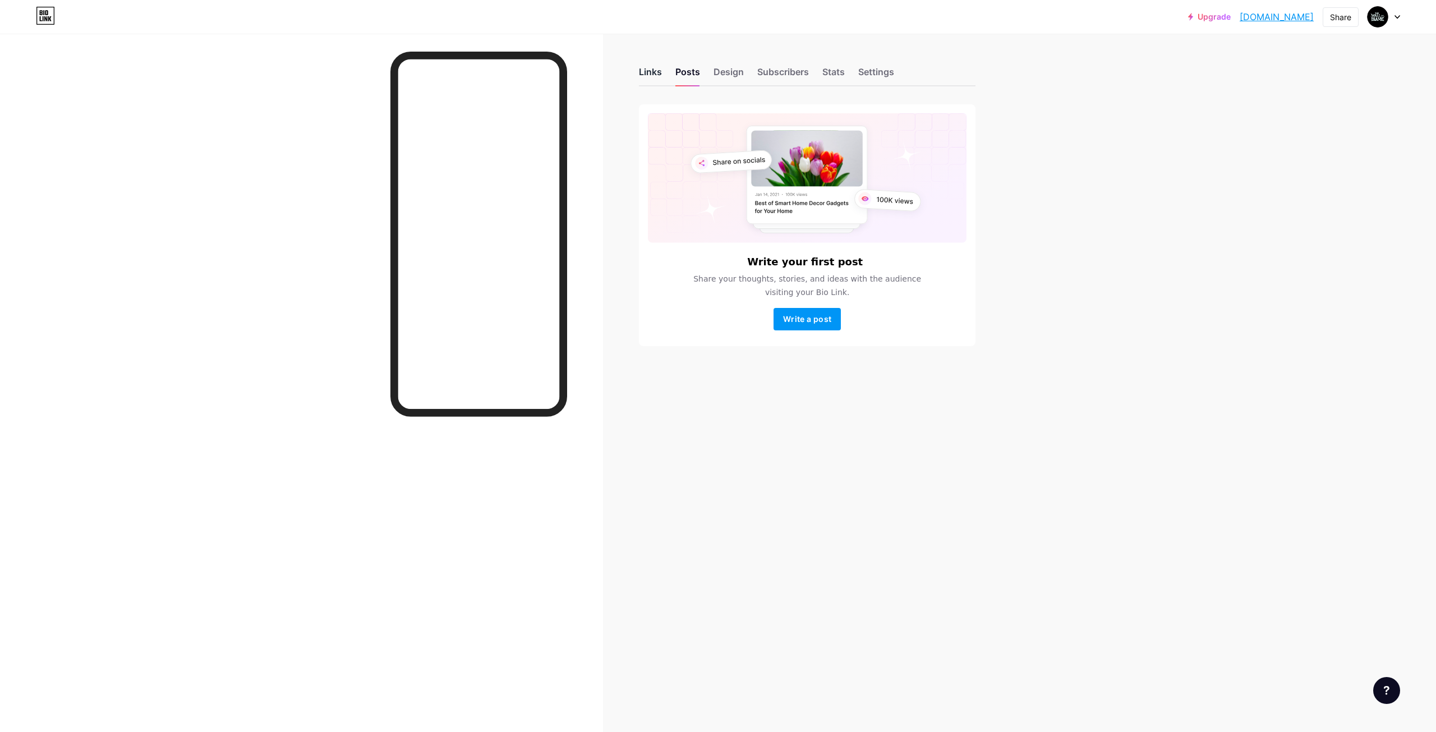
click at [649, 77] on div "Links" at bounding box center [650, 75] width 23 height 20
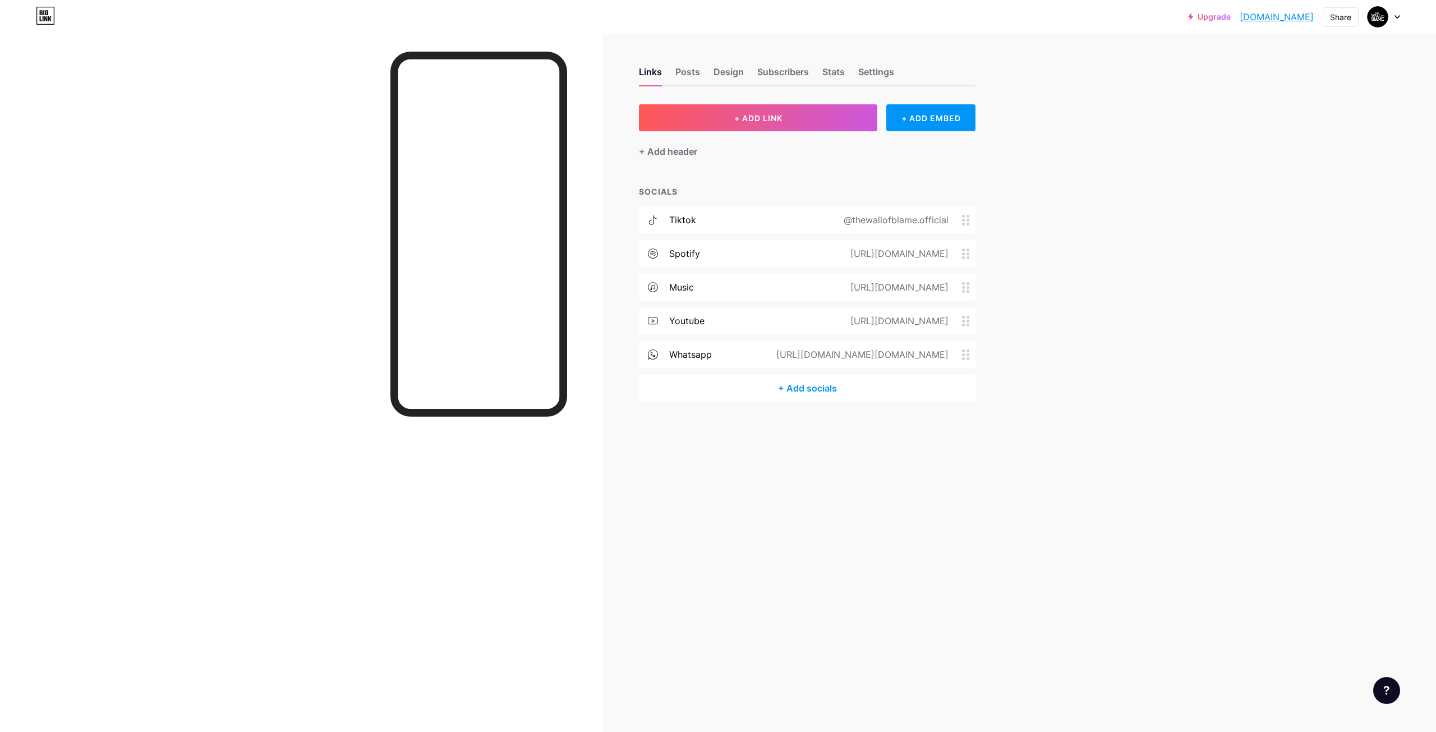
click at [801, 387] on div "+ Add socials" at bounding box center [807, 388] width 337 height 27
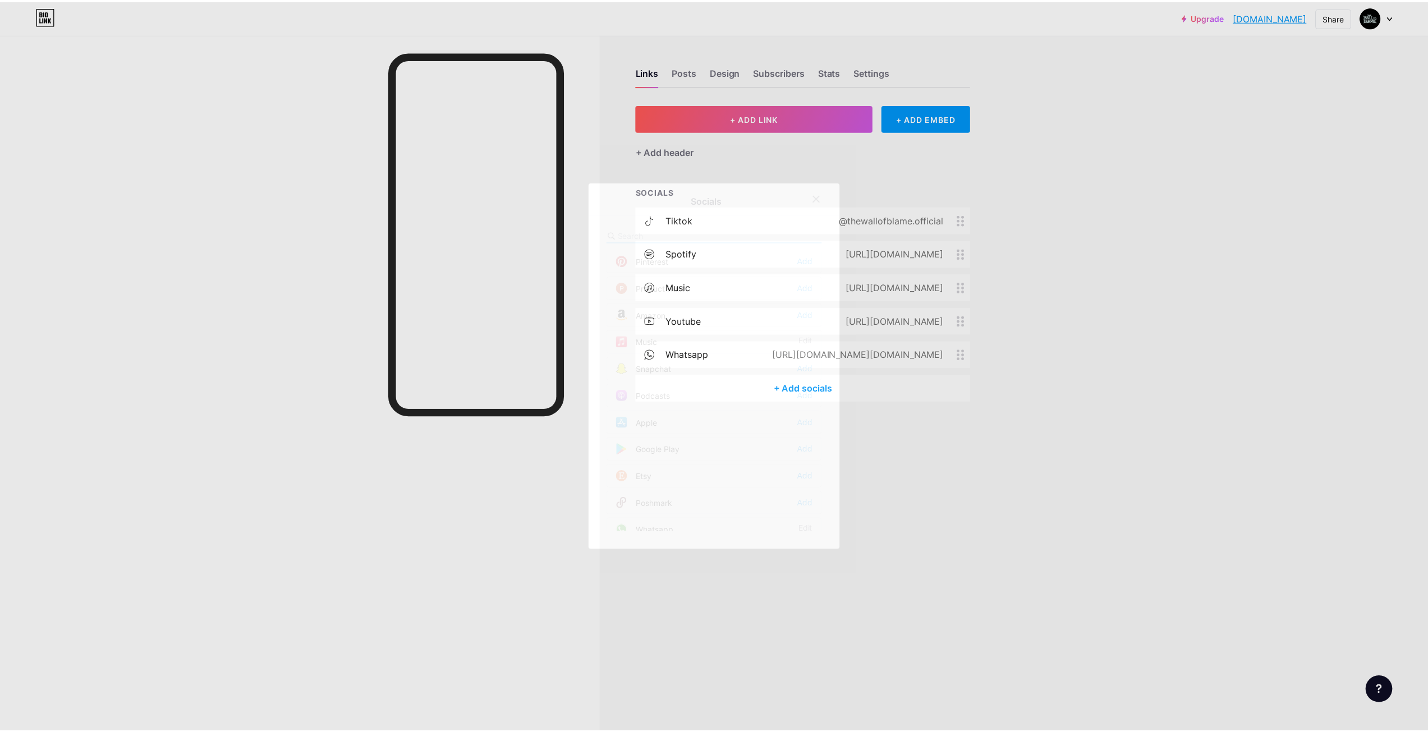
scroll to position [729, 0]
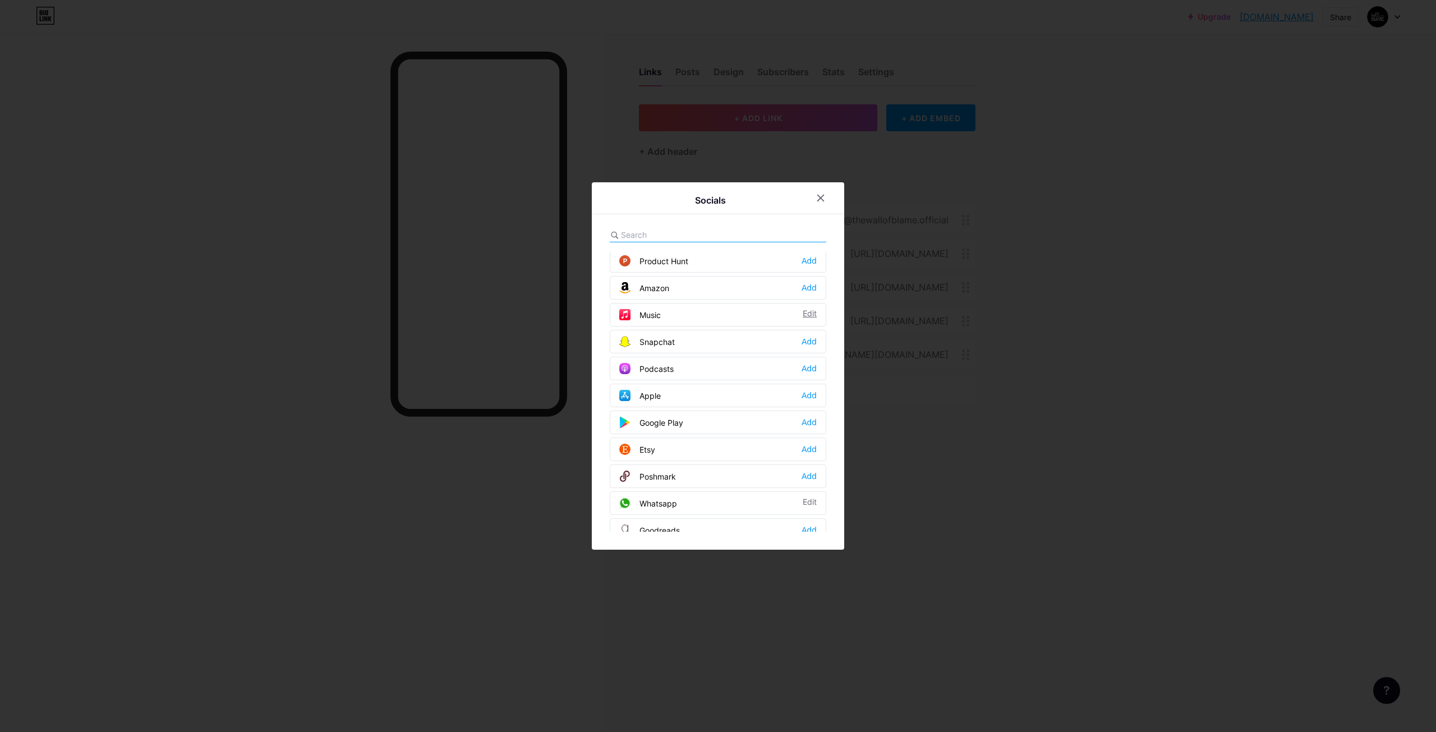
click at [806, 312] on div "Edit" at bounding box center [810, 314] width 14 height 11
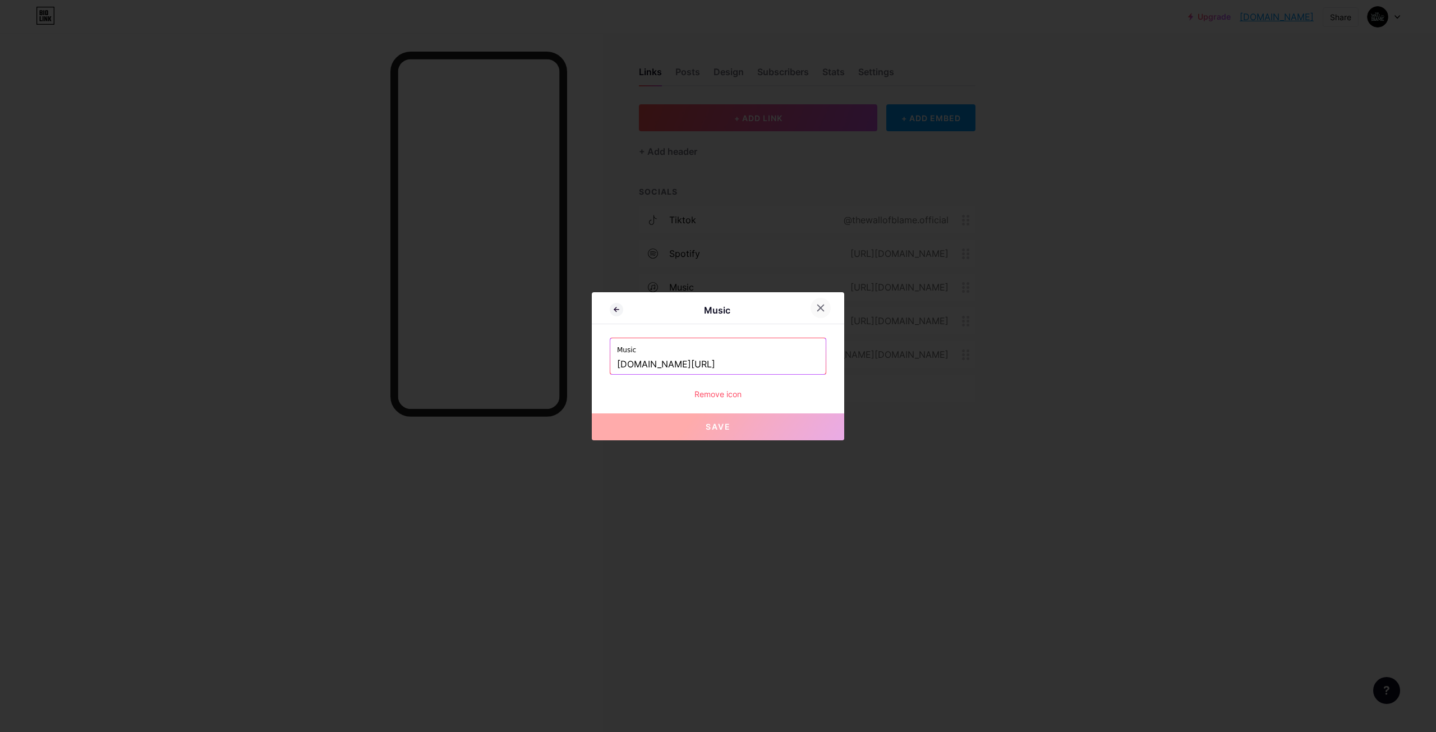
click at [821, 301] on div at bounding box center [821, 308] width 20 height 20
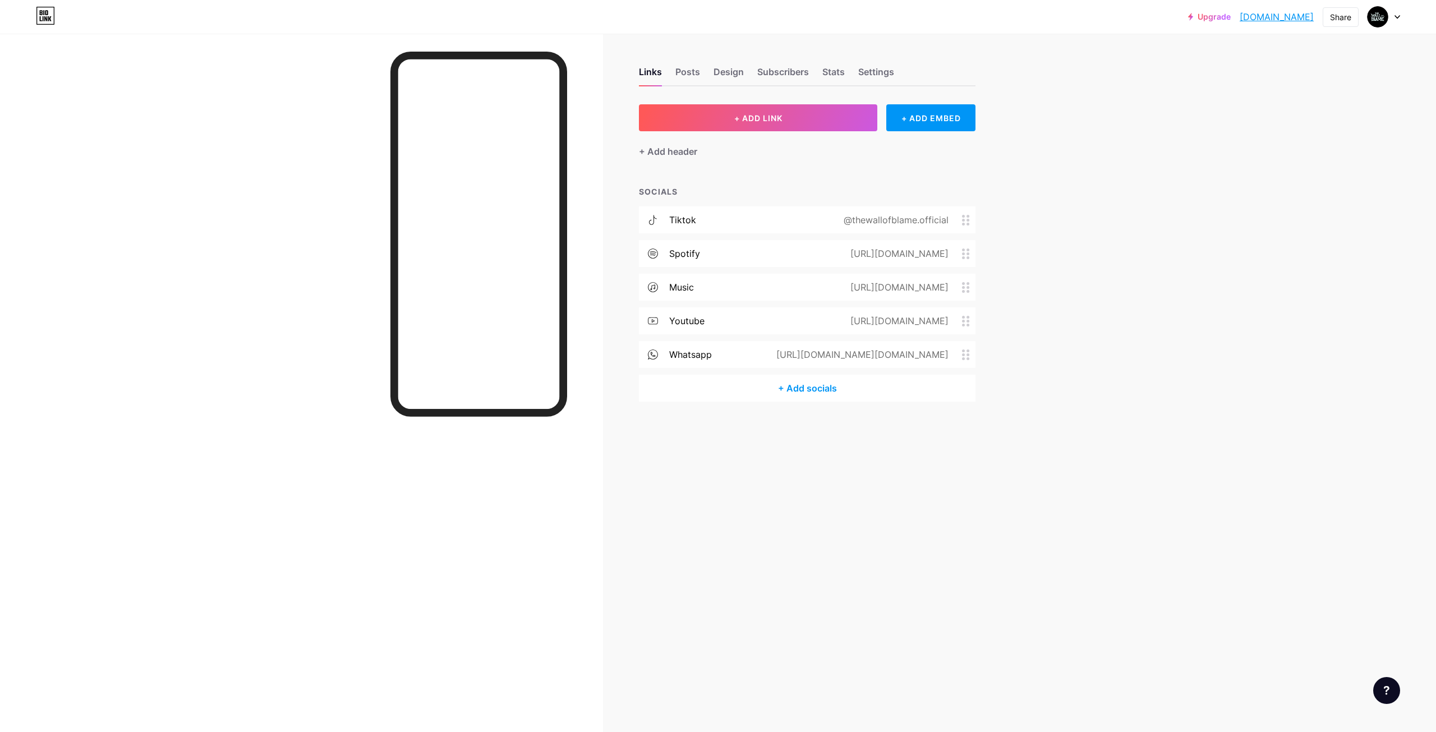
click at [792, 163] on div "+ ADD LINK + ADD EMBED + Add header SOCIALS tiktok @thewallofblame.official spo…" at bounding box center [807, 252] width 337 height 297
click at [908, 125] on div "+ ADD EMBED" at bounding box center [930, 117] width 89 height 27
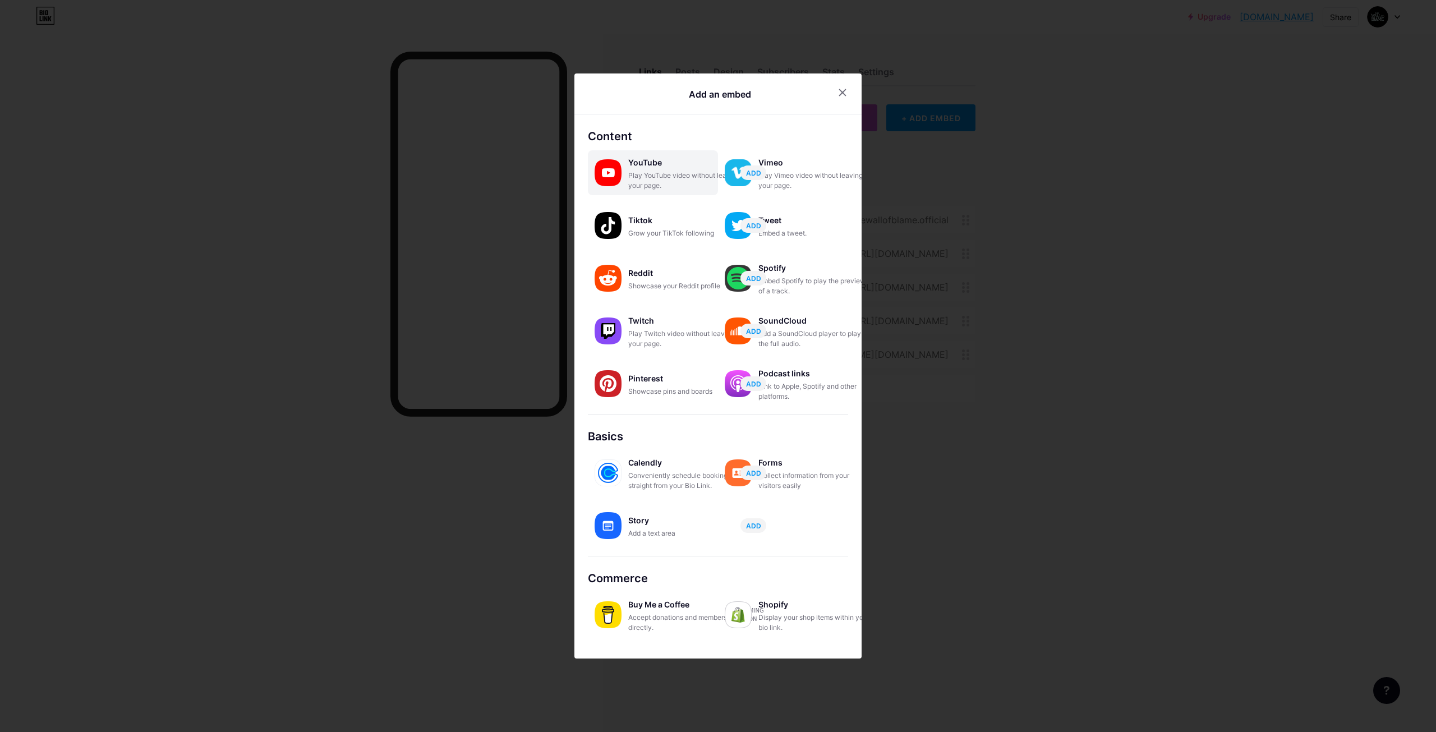
click at [643, 168] on div "YouTube" at bounding box center [684, 163] width 112 height 16
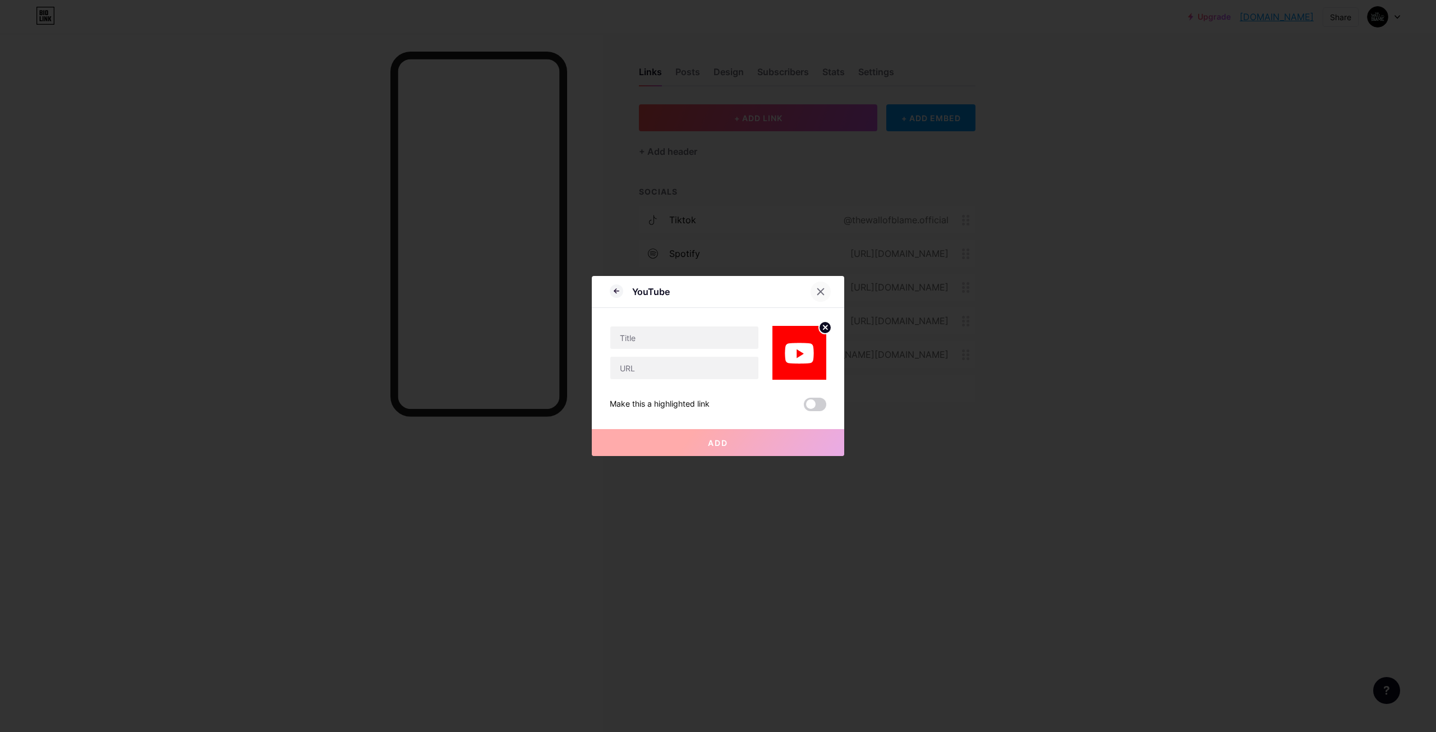
click at [821, 291] on icon at bounding box center [820, 291] width 9 height 9
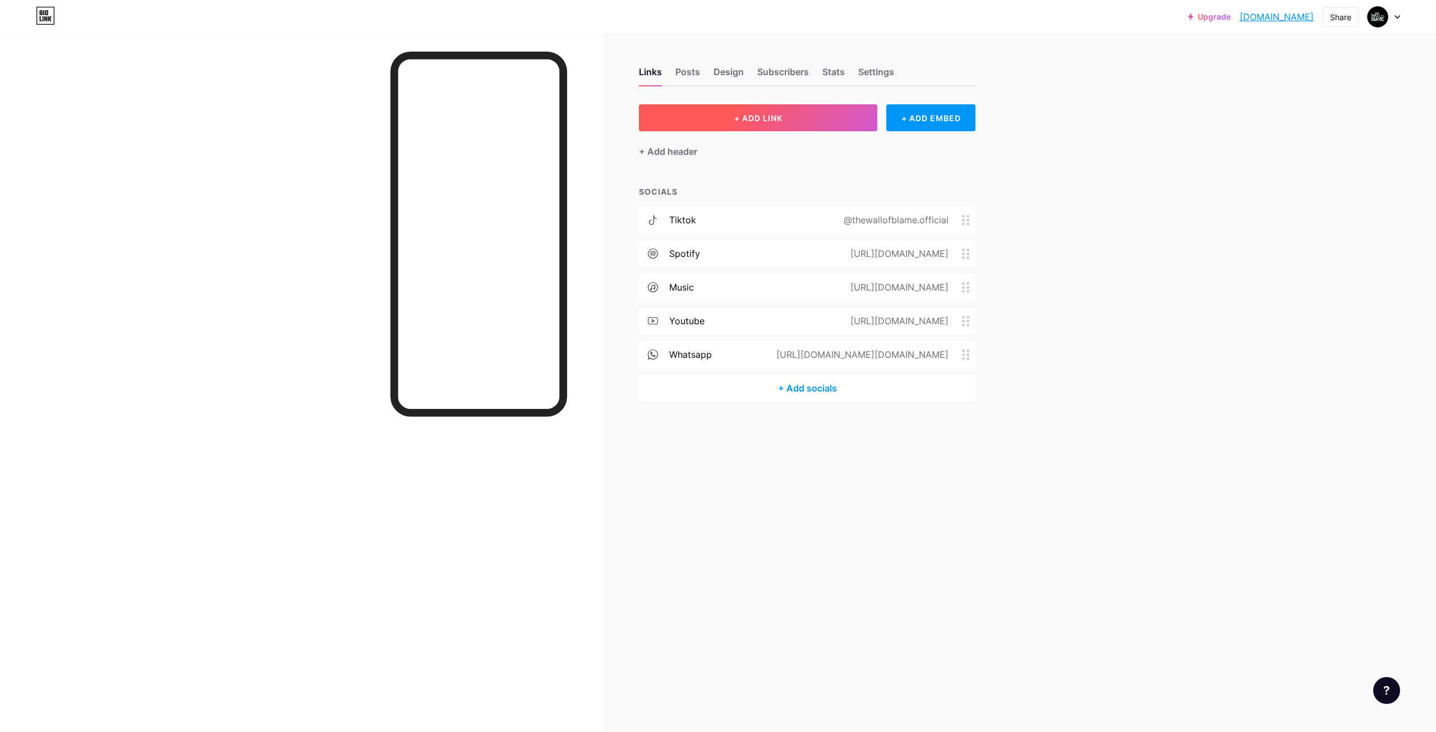
click at [845, 117] on button "+ ADD LINK" at bounding box center [758, 117] width 238 height 27
click at [823, 289] on icon at bounding box center [821, 292] width 6 height 6
click at [694, 75] on div "Posts" at bounding box center [687, 75] width 25 height 20
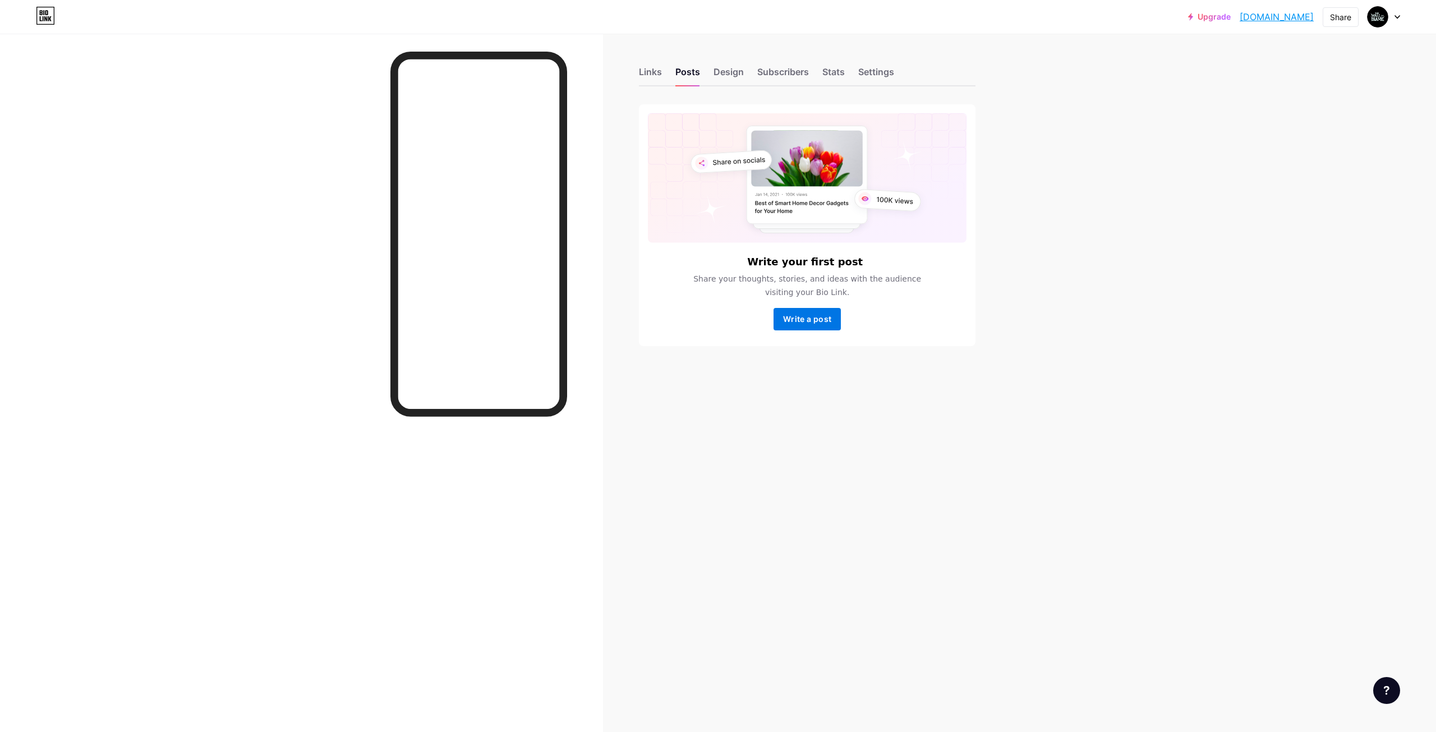
click at [796, 315] on span "Write a post" at bounding box center [807, 319] width 48 height 10
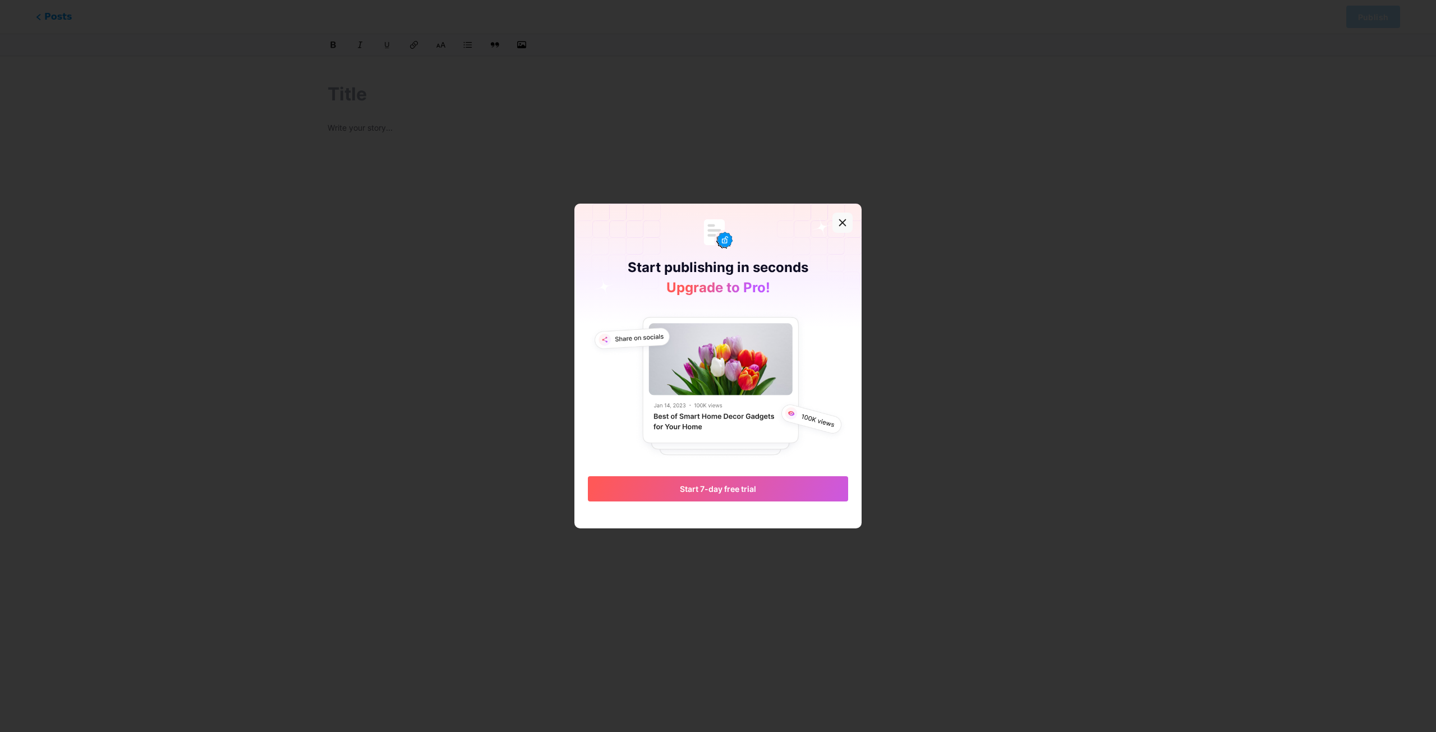
click at [850, 220] on div "Start publishing in seconds Upgrade to Pro! Start 7-day free trial" at bounding box center [717, 353] width 287 height 298
click at [844, 222] on icon at bounding box center [842, 222] width 9 height 9
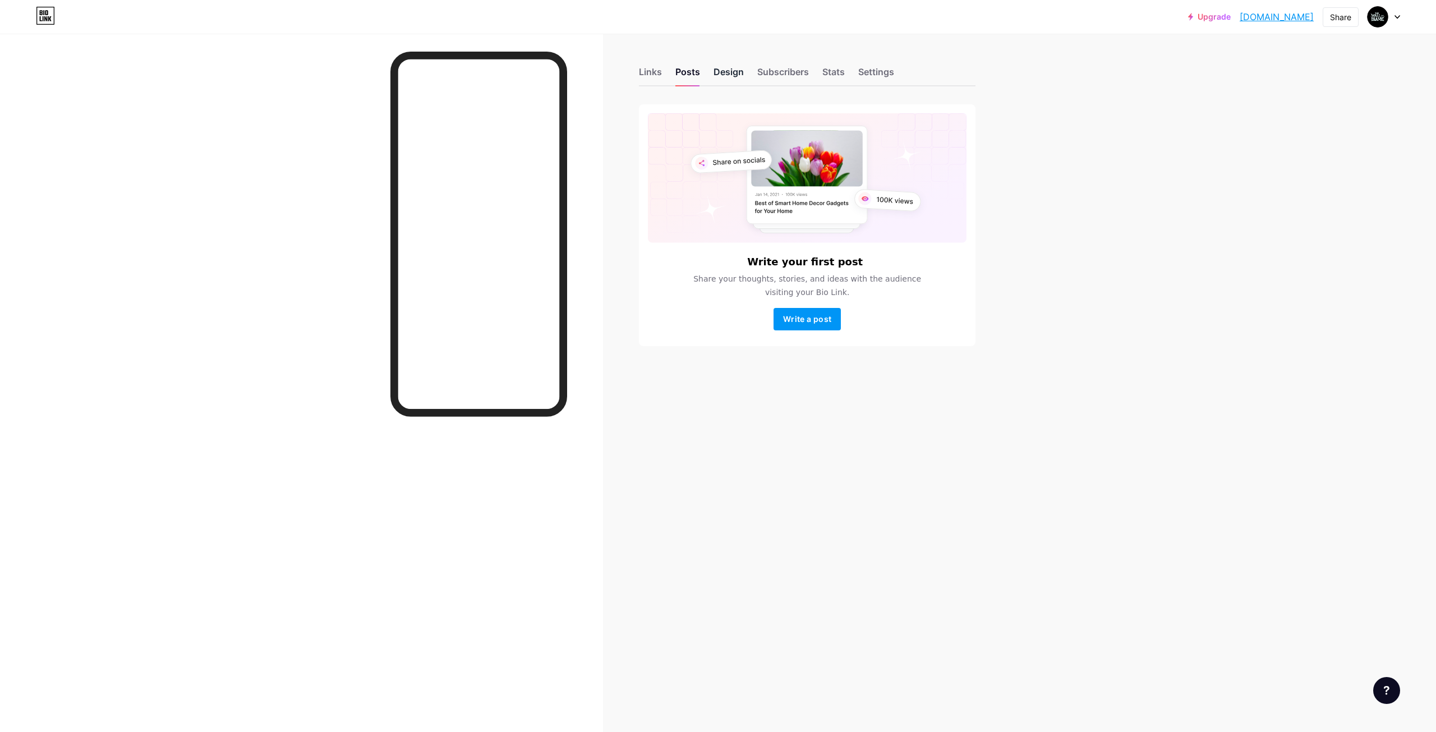
click at [730, 76] on div "Design" at bounding box center [729, 75] width 30 height 20
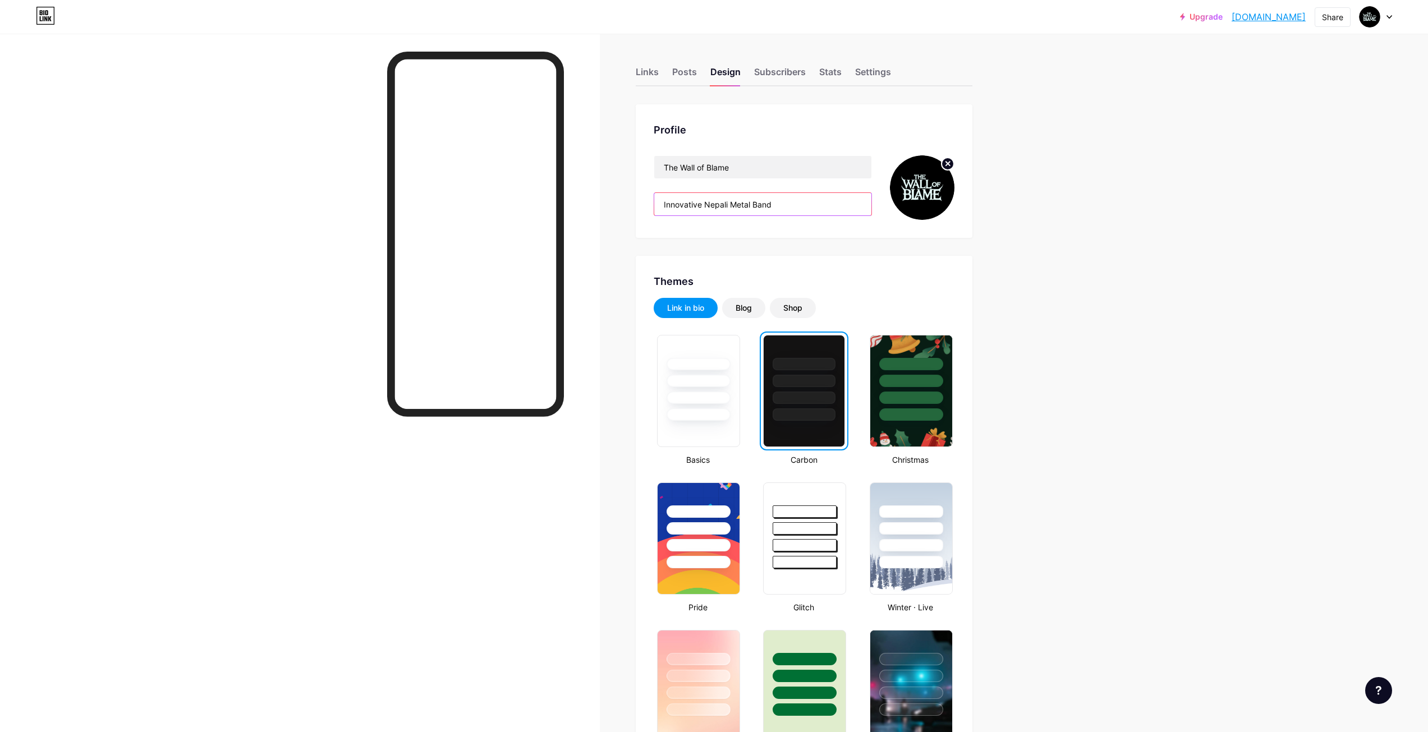
click at [813, 210] on input "Innovative Nepali Metal Band" at bounding box center [762, 204] width 217 height 22
click at [790, 207] on input "Innovative Nepali Metal Band" at bounding box center [762, 204] width 217 height 22
paste input "Experimental Music | Metalhead | Rock | Pop | Rap Metal | AI Music"
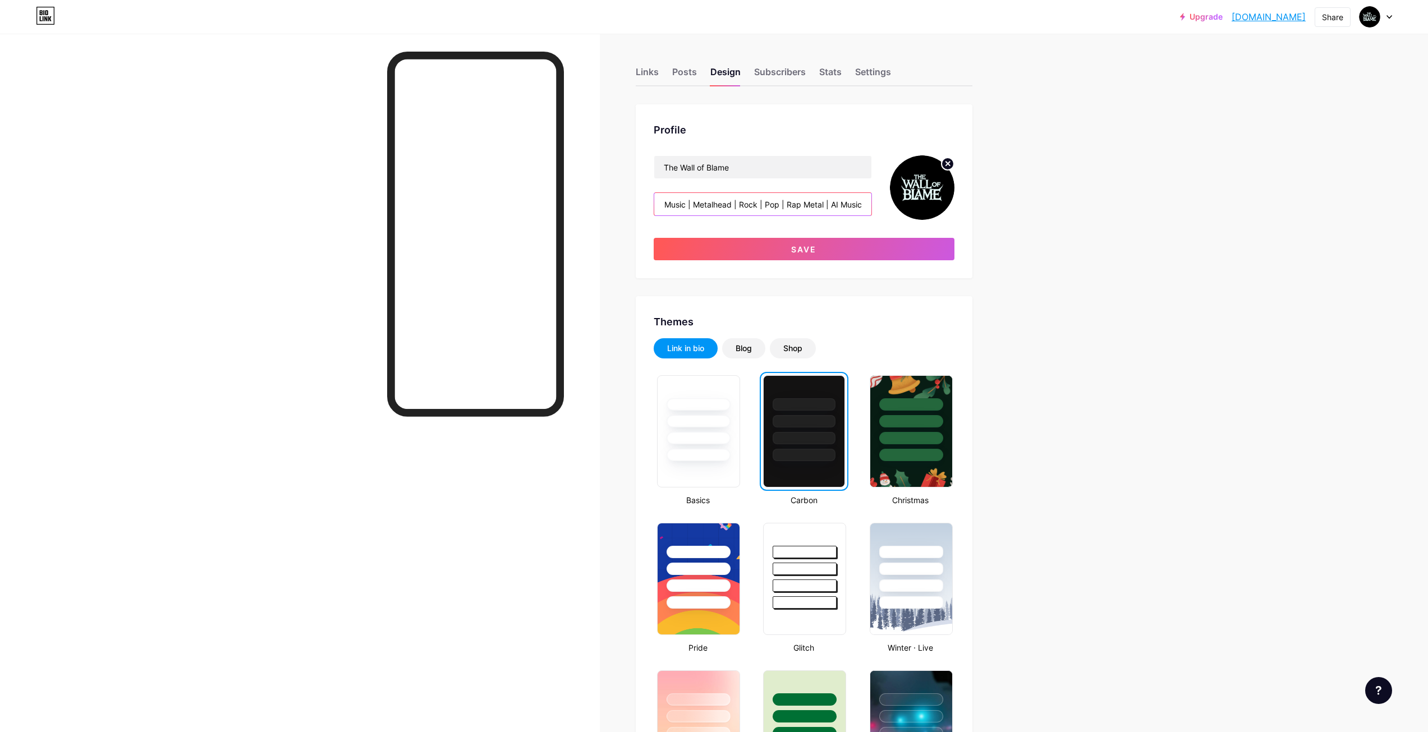
drag, startPoint x: 844, startPoint y: 204, endPoint x: 912, endPoint y: 199, distance: 67.5
click at [911, 199] on div "The Wall of Blame Experimental Music | Metalhead | Rock | Pop | Rap Metal | AI …" at bounding box center [804, 187] width 301 height 65
type input "Experimental Music | Metalhead | Rock | Pop | Rap Metal | AI Whispers"
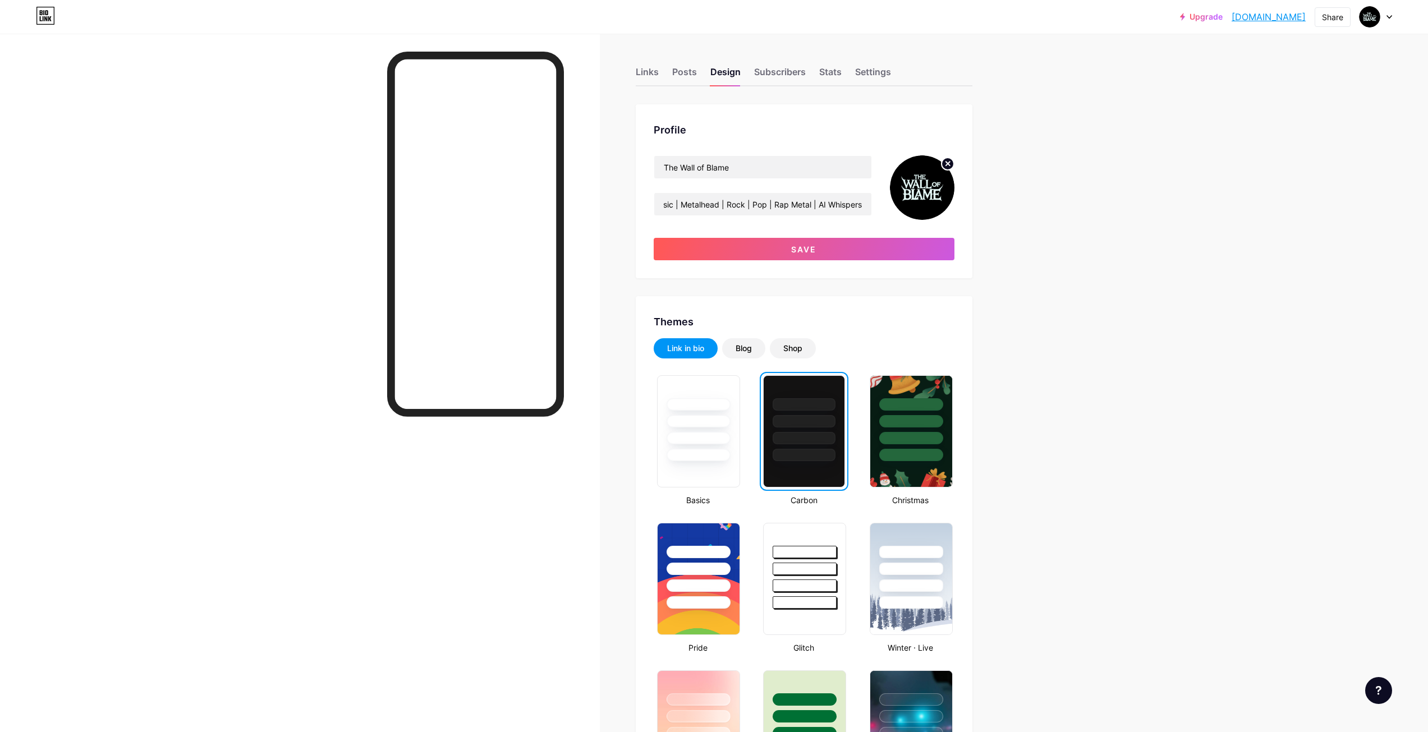
scroll to position [0, 0]
click at [790, 245] on button "Save" at bounding box center [804, 249] width 301 height 22
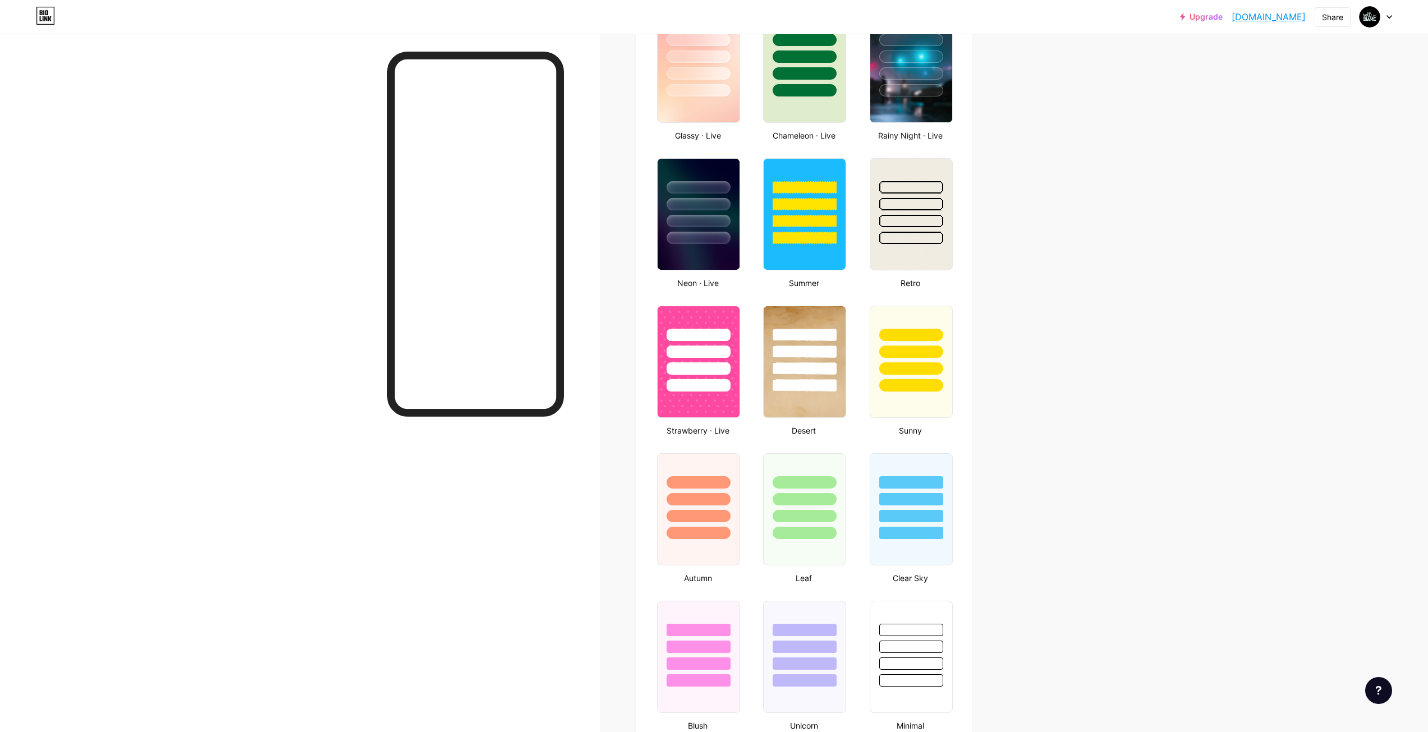
scroll to position [640, 0]
